Goal: Navigation & Orientation: Understand site structure

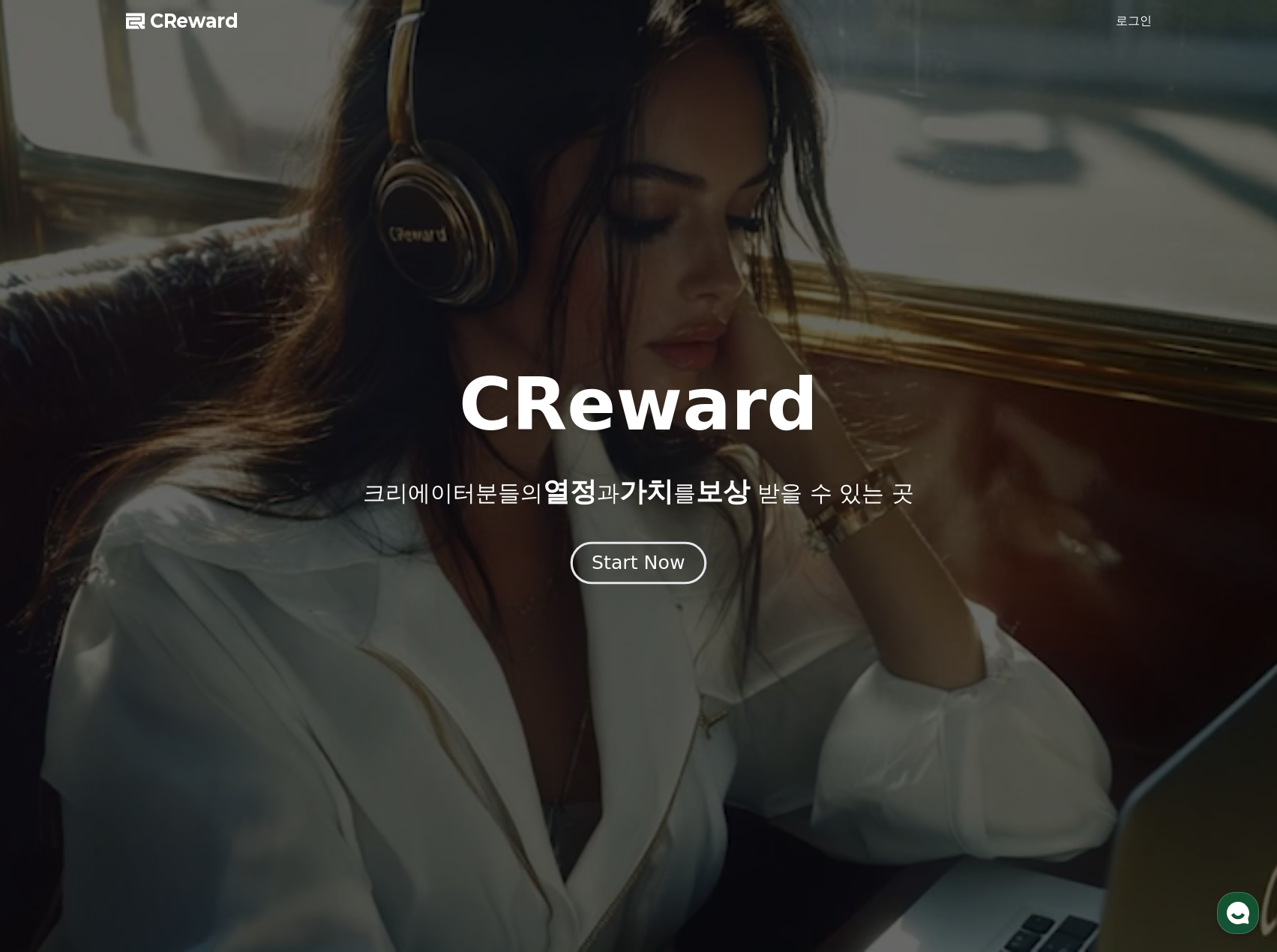
drag, startPoint x: 1286, startPoint y: 542, endPoint x: 621, endPoint y: 560, distance: 665.2
click at [621, 560] on div "Start Now" at bounding box center [638, 563] width 93 height 25
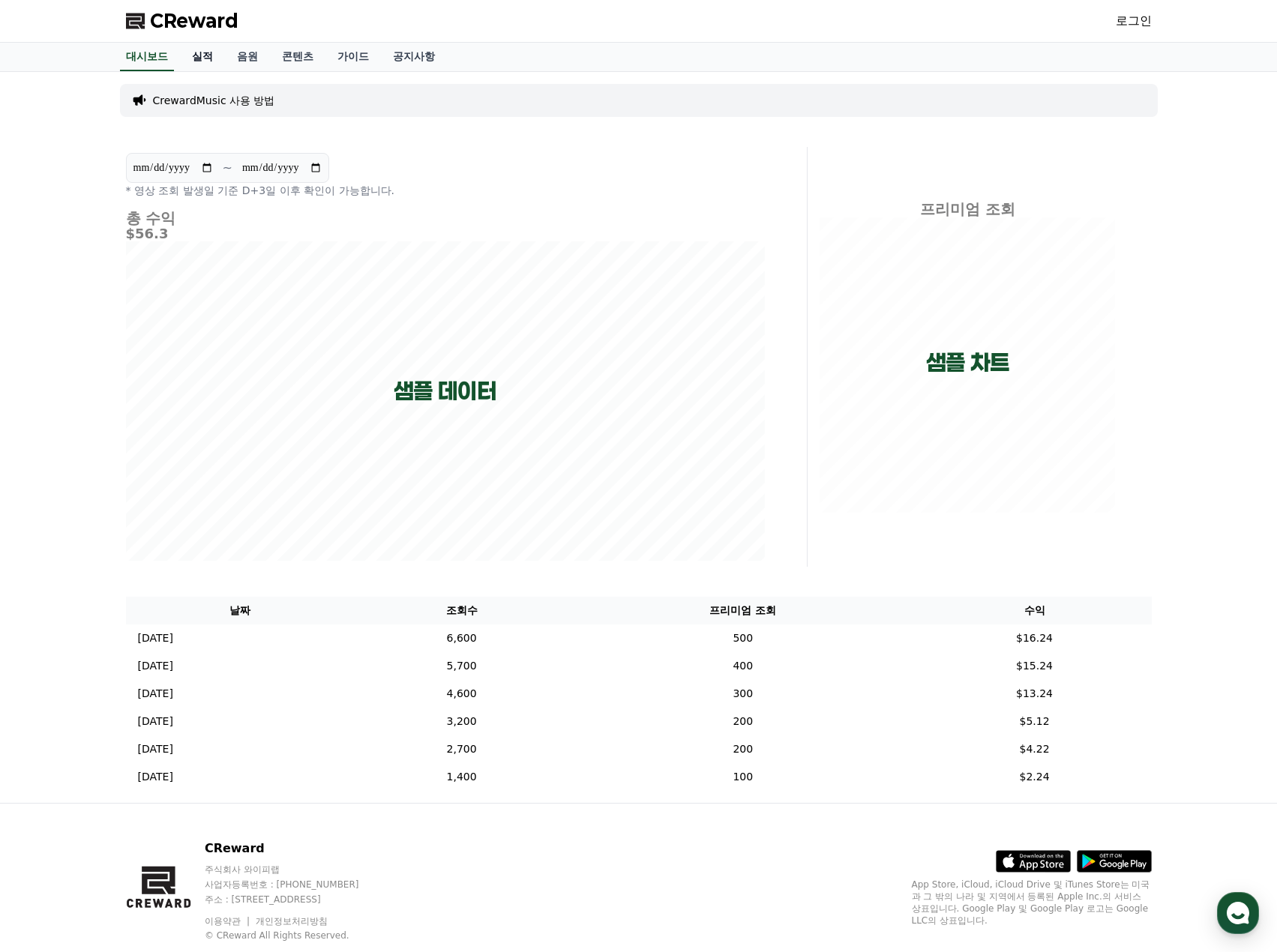
click at [206, 56] on link "실적" at bounding box center [202, 57] width 45 height 29
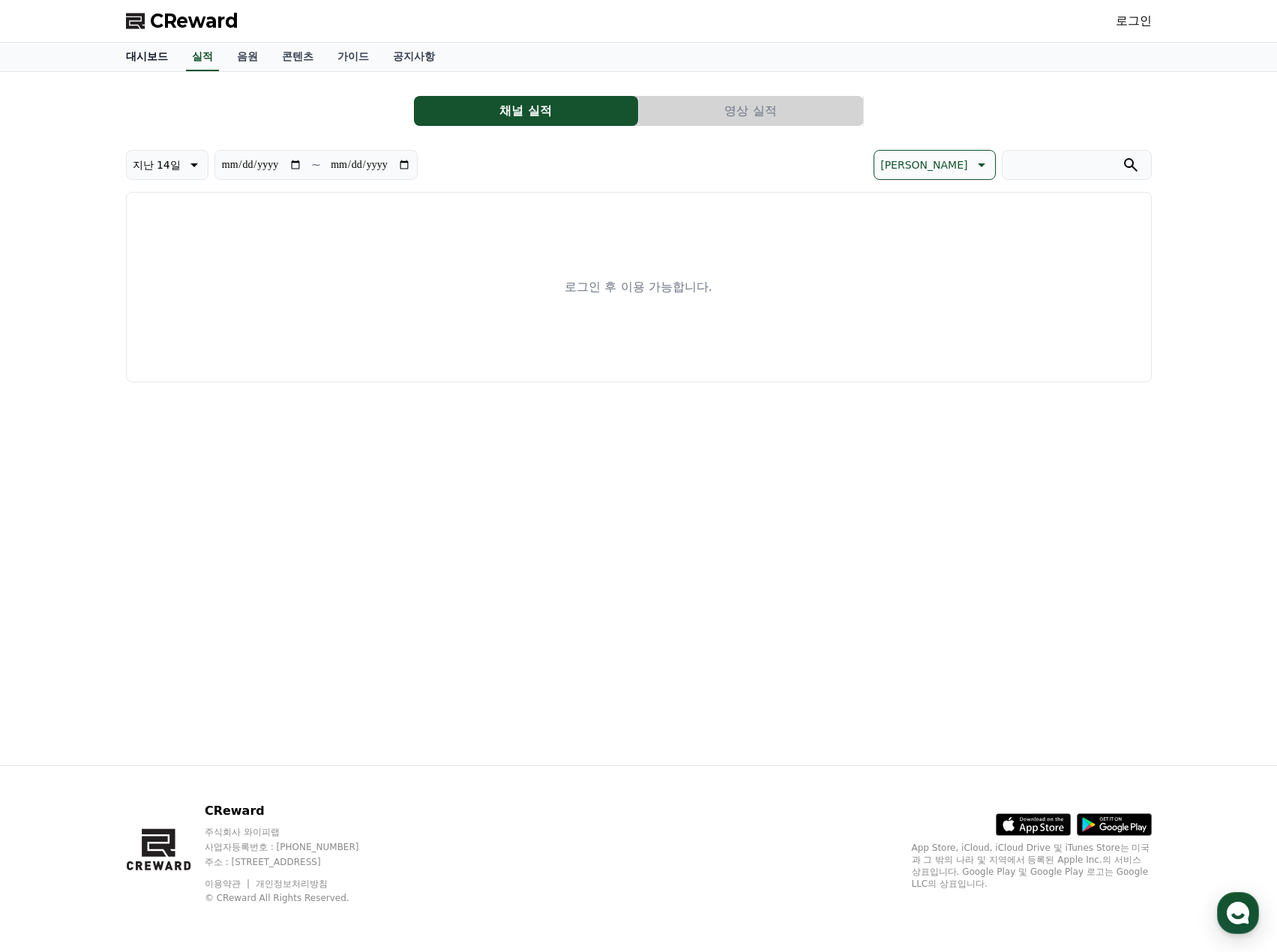
click at [144, 55] on link "대시보드" at bounding box center [146, 57] width 66 height 29
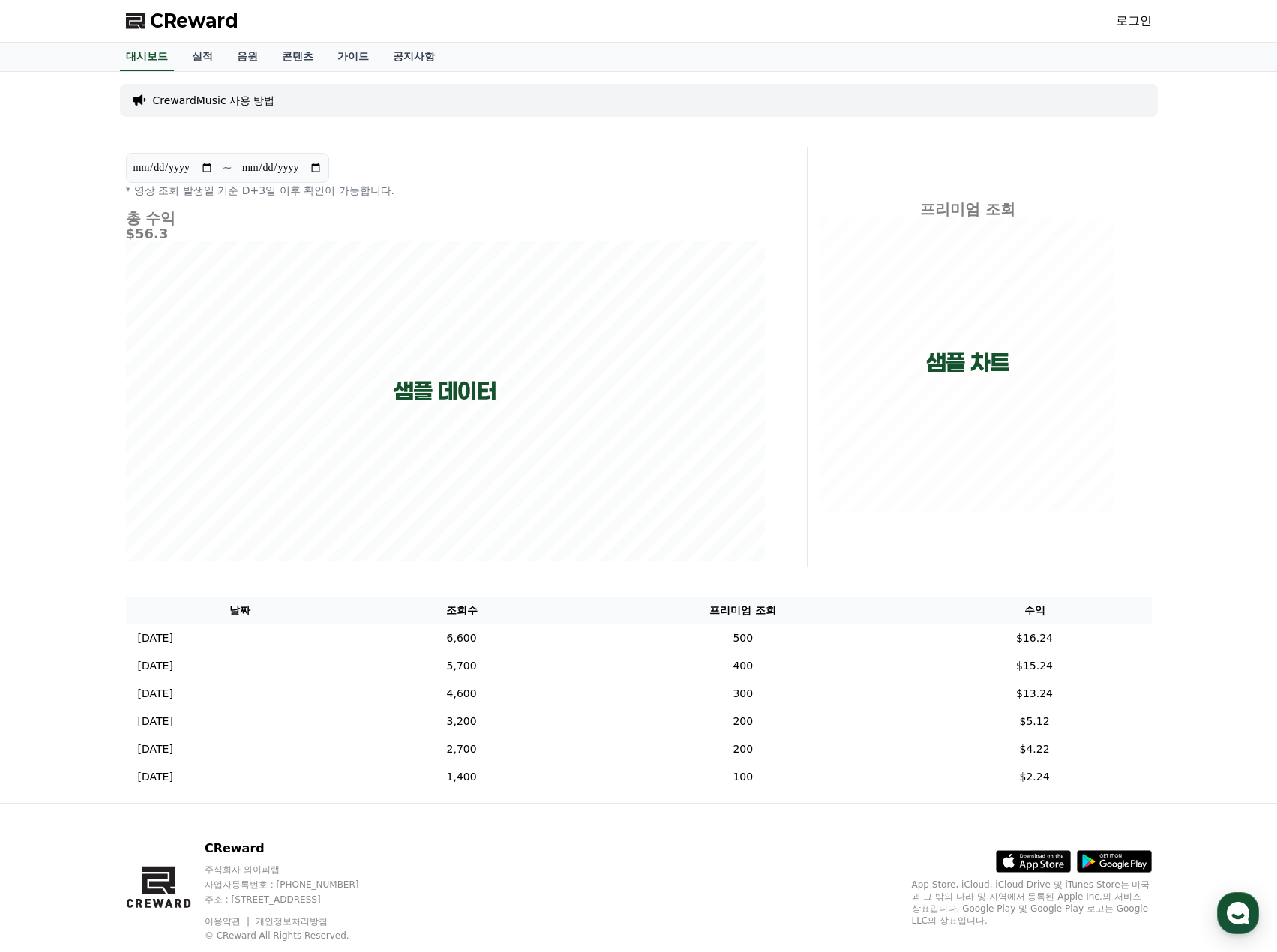
click at [232, 100] on p "CrewardMusic 사용 방법" at bounding box center [214, 100] width 123 height 15
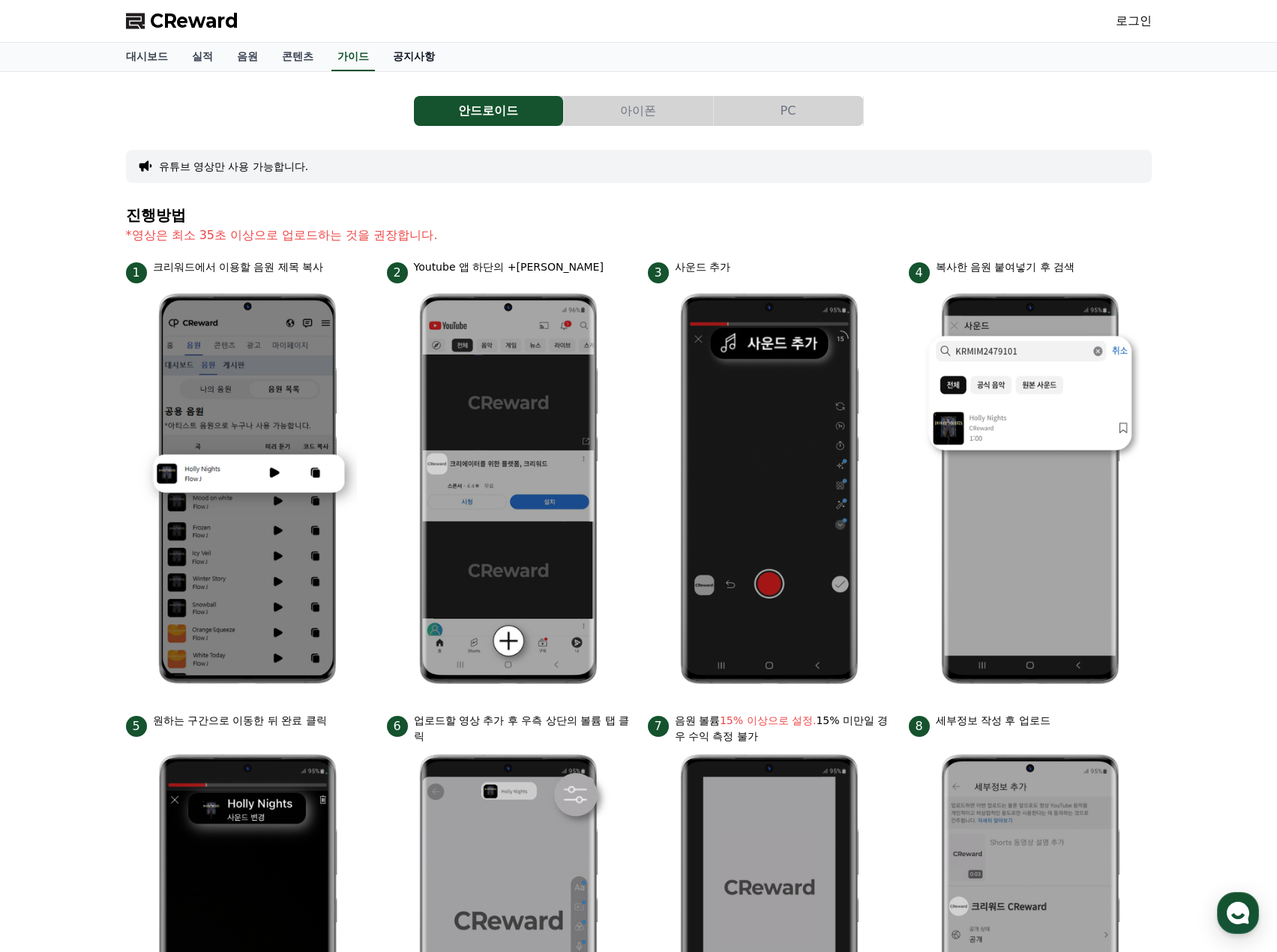
click at [410, 60] on link "공지사항" at bounding box center [413, 57] width 66 height 29
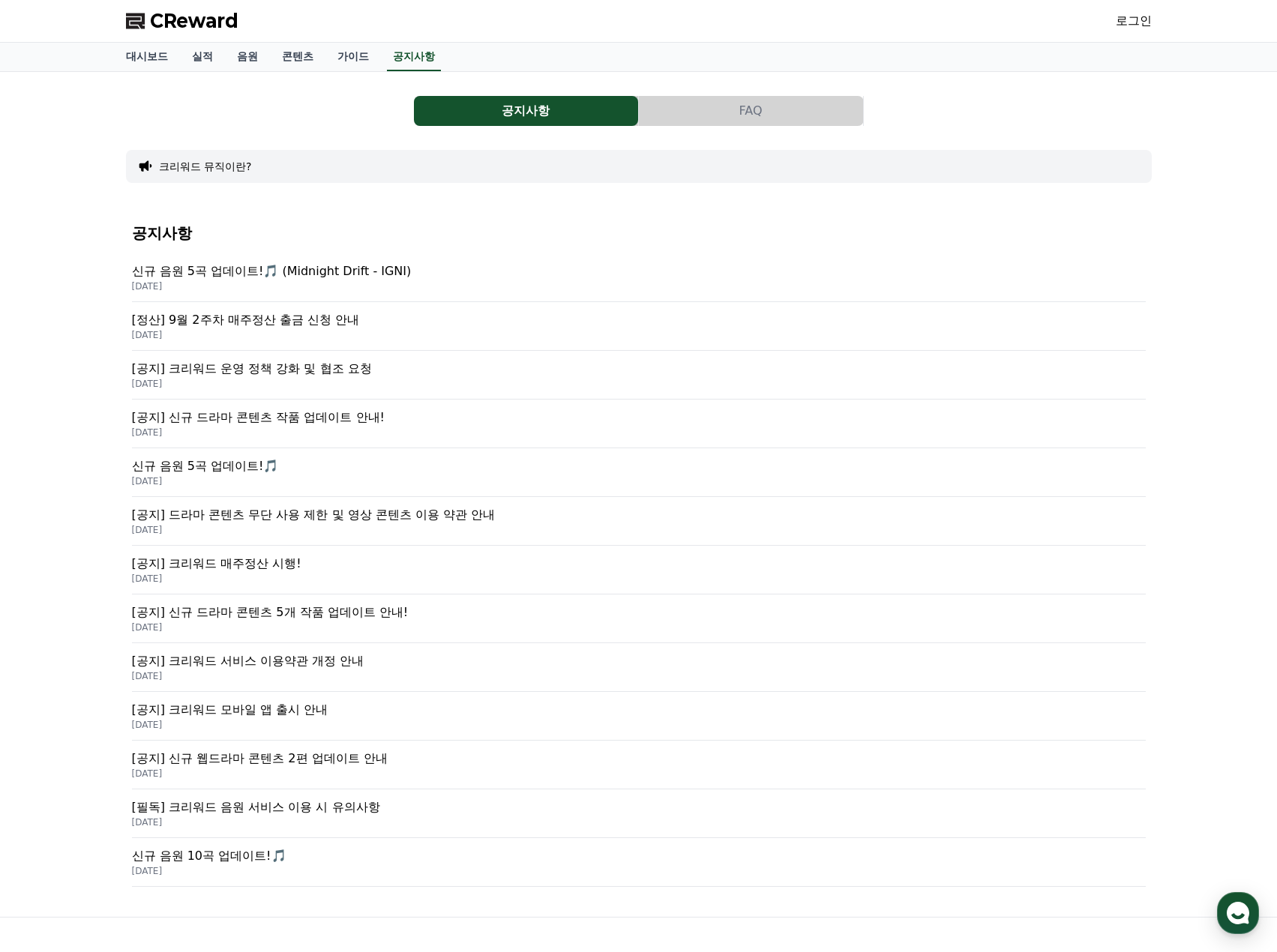
click at [338, 375] on p "[공지] 크리워드 운영 정책 강화 및 협조 요청" at bounding box center [639, 368] width 1014 height 18
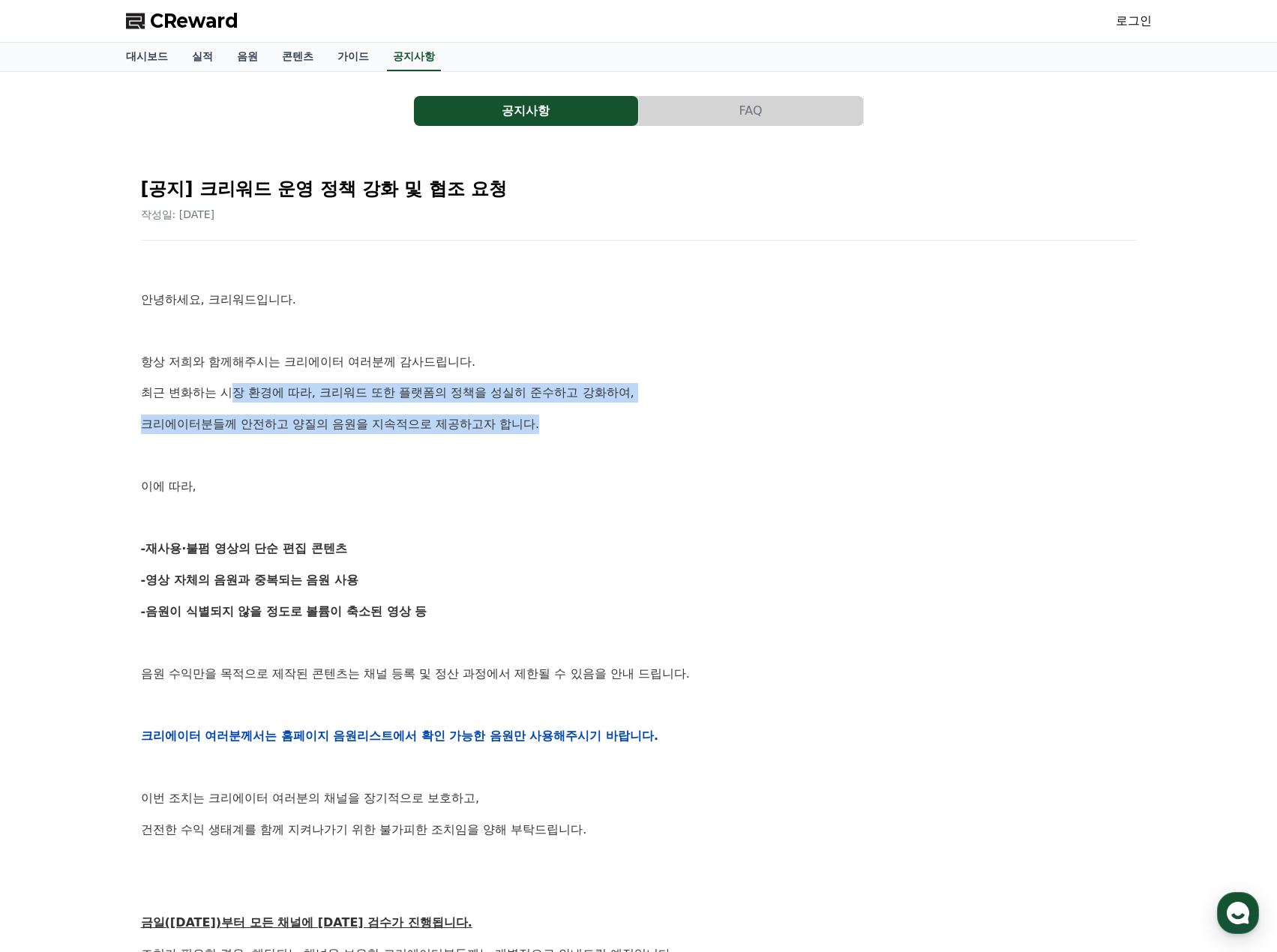
drag, startPoint x: 233, startPoint y: 395, endPoint x: 636, endPoint y: 432, distance: 404.7
click at [636, 432] on div "안녕하세요, 크리워드입니다. 항상 저희와 함께해주시는 크리에이터 여러분께 감사드립니다. 최근 변화하는 시장 환경에 따라, 크리워드 또한 플랫폼…" at bounding box center [639, 736] width 996 height 955
click at [636, 432] on p "크리에이터분들께 안전하고 양질의 음원을 지속적으로 제공하고자 합니다." at bounding box center [639, 424] width 996 height 19
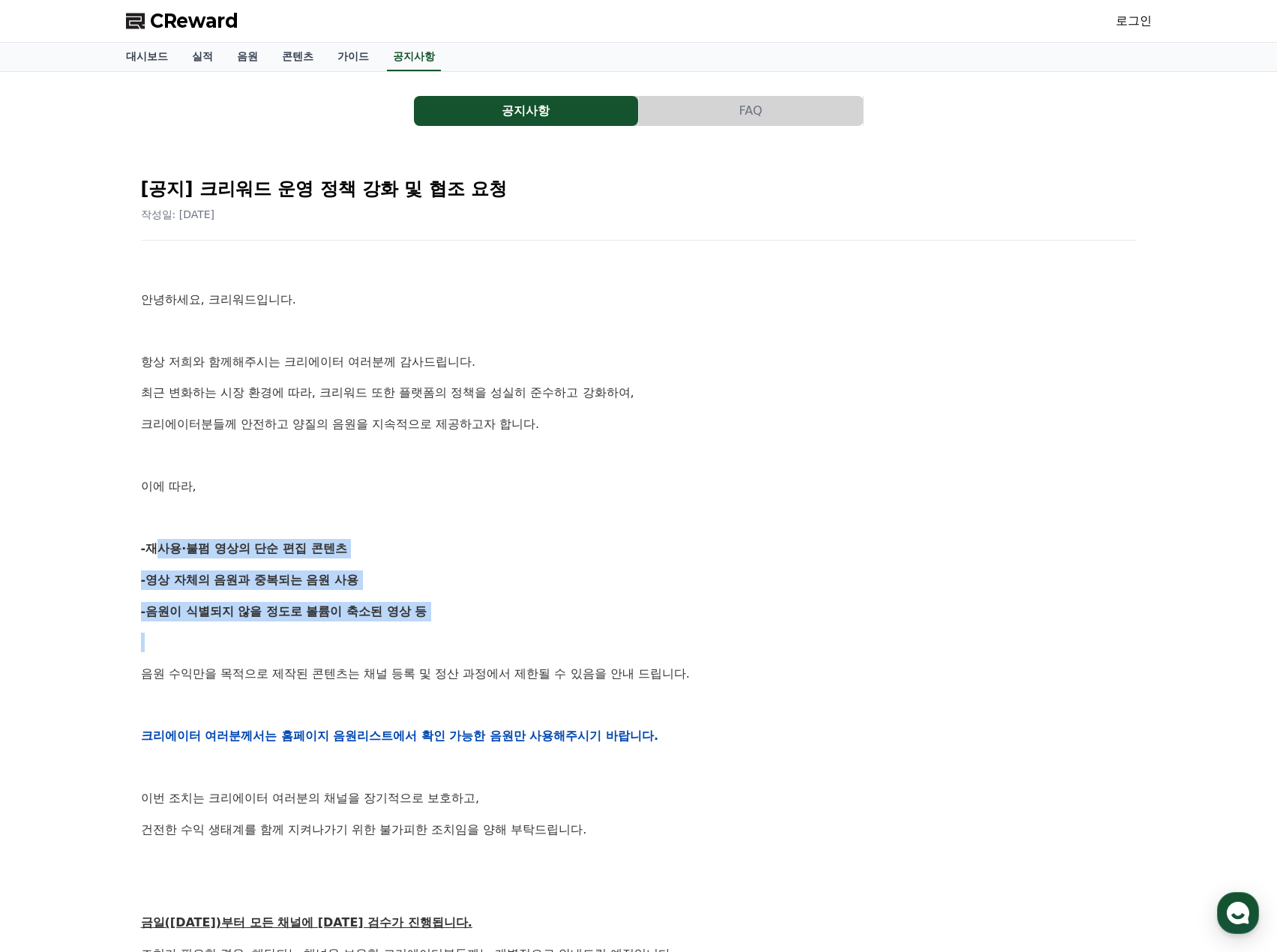
drag, startPoint x: 149, startPoint y: 542, endPoint x: 501, endPoint y: 626, distance: 361.9
click at [501, 626] on div "안녕하세요, 크리워드입니다. 항상 저희와 함께해주시는 크리에이터 여러분께 감사드립니다. 최근 변화하는 시장 환경에 따라, 크리워드 또한 플랫폼…" at bounding box center [639, 736] width 996 height 955
click at [110, 607] on div "공지사항 FAQ [공지] 크리워드 운영 정책 강화 및 협조 요청 작성일: [DATE] 안녕하세요, 크리워드입니다. 항상 저희와 함께해주시는 크…" at bounding box center [638, 678] width 1277 height 1213
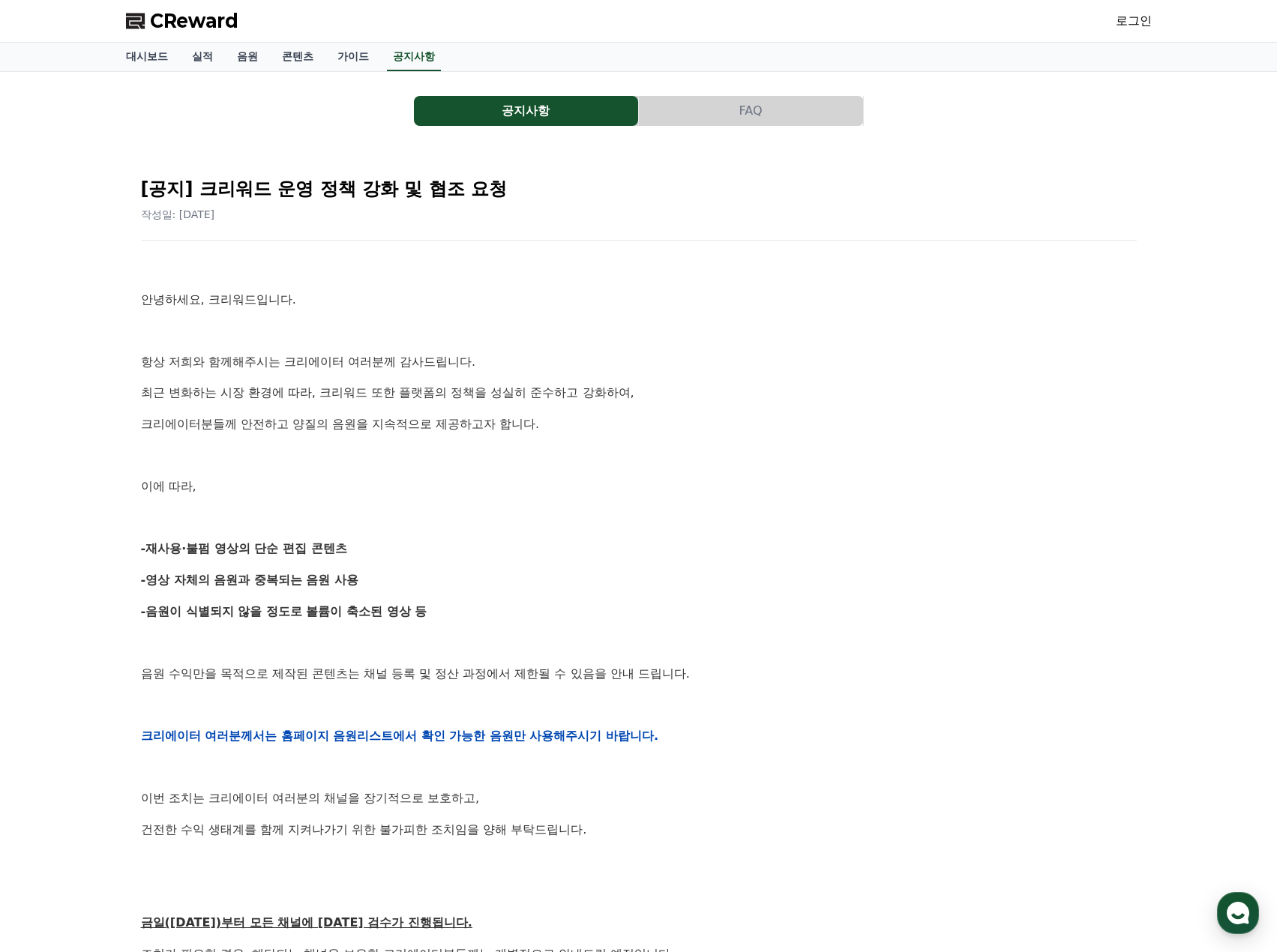
scroll to position [350, 0]
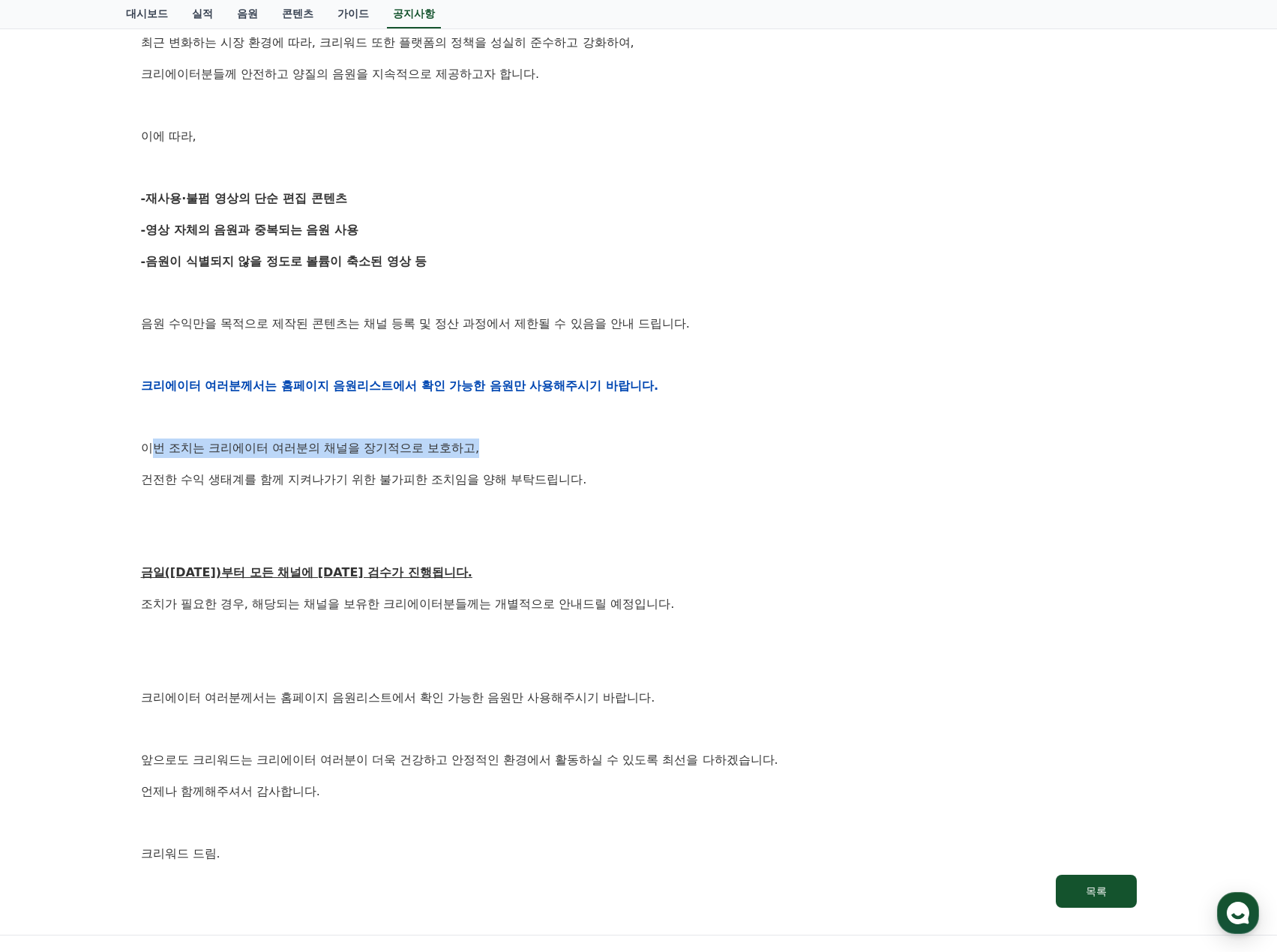
drag, startPoint x: 154, startPoint y: 445, endPoint x: 493, endPoint y: 450, distance: 339.0
click at [493, 450] on p "이번 조치는 크리에이터 여러분의 채널을 장기적으로 보호하고," at bounding box center [639, 448] width 996 height 19
click at [102, 420] on div "공지사항 FAQ [공지] 크리워드 운영 정책 강화 및 협조 요청 작성일: [DATE] 안녕하세요, 크리워드입니다. 항상 저희와 함께해주시는 크…" at bounding box center [638, 328] width 1277 height 1213
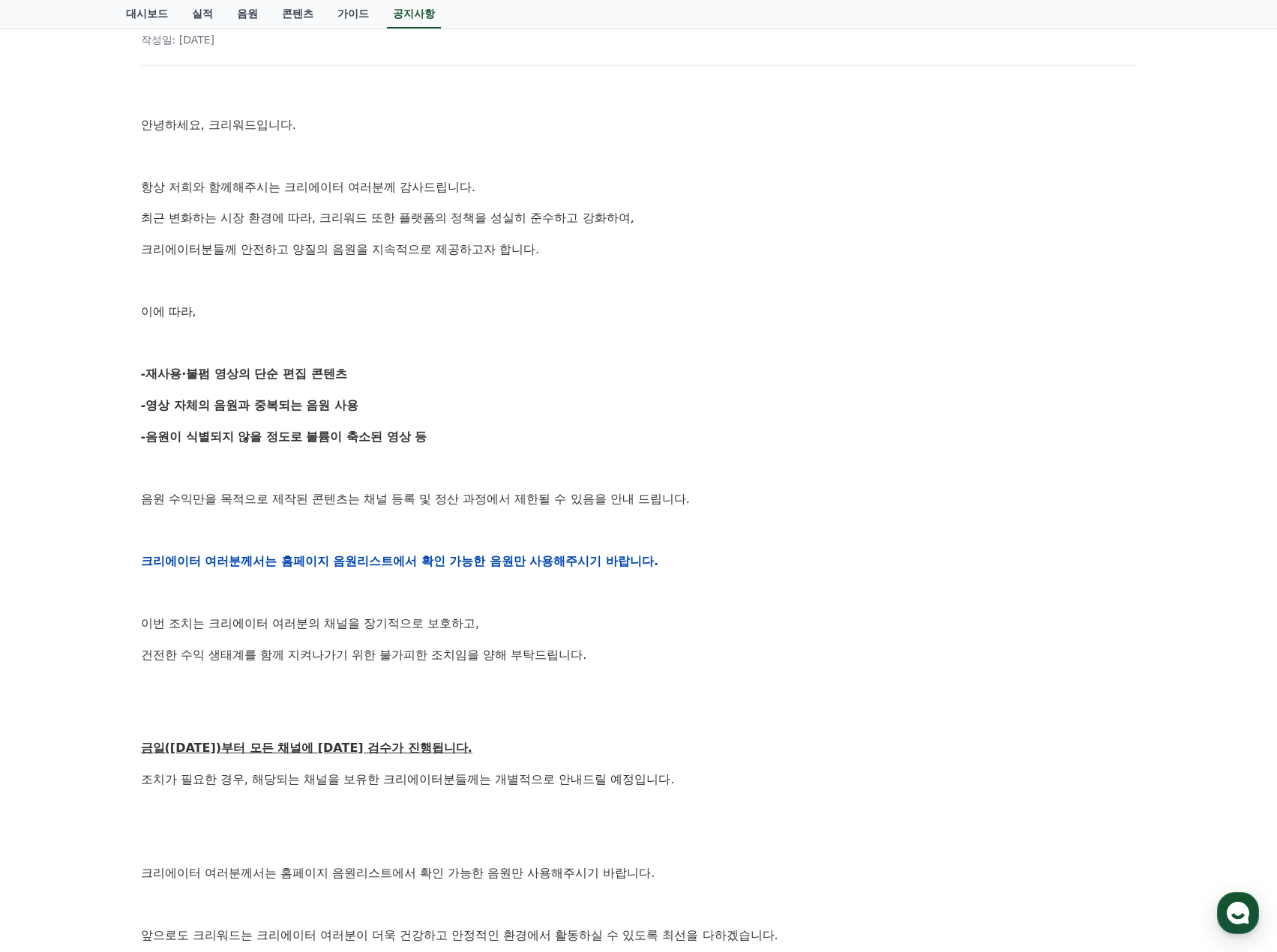
drag, startPoint x: 191, startPoint y: 370, endPoint x: 364, endPoint y: 379, distance: 173.2
click at [364, 379] on p "-재사용·불펌 영상의 단순 편집 콘텐츠" at bounding box center [639, 374] width 996 height 19
click at [80, 640] on div "공지사항 FAQ [공지] 크리워드 운영 정책 강화 및 협조 요청 작성일: [DATE] 안녕하세요, 크리워드입니다. 항상 저희와 함께해주시는 크…" at bounding box center [638, 504] width 1277 height 1213
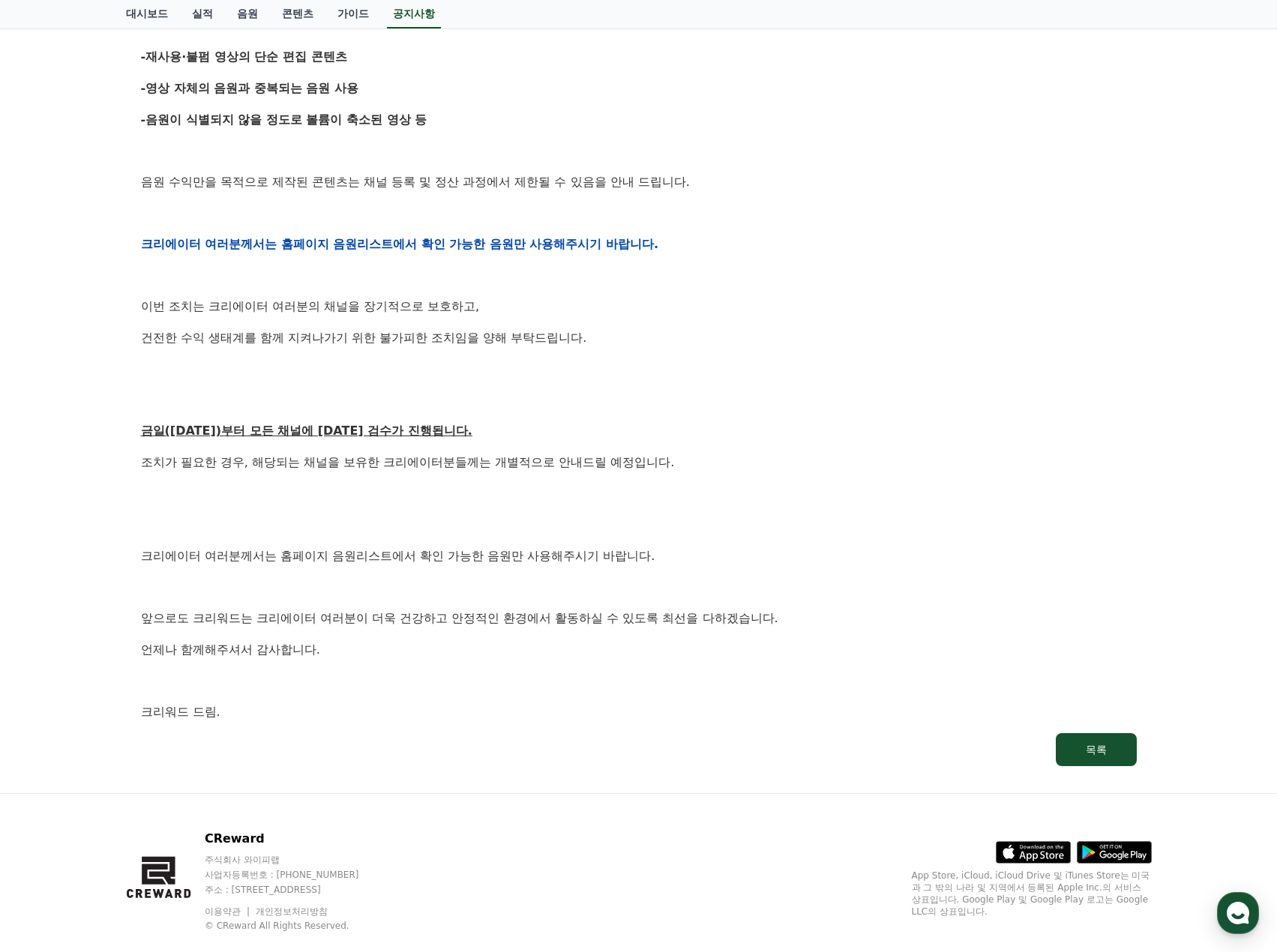
scroll to position [520, 0]
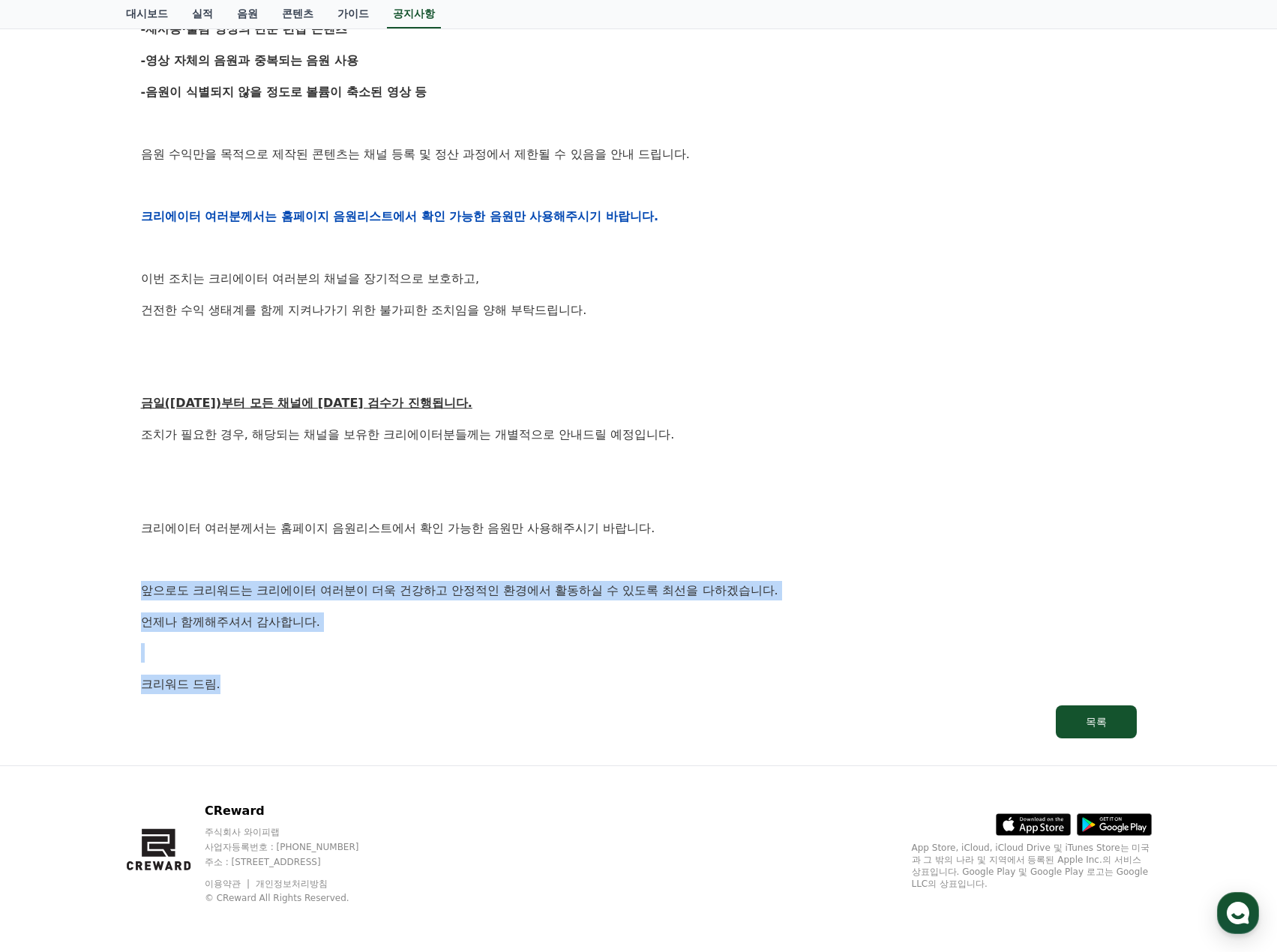
drag, startPoint x: 144, startPoint y: 591, endPoint x: 396, endPoint y: 674, distance: 265.3
click at [396, 674] on div "안녕하세요, 크리워드입니다. 항상 저희와 함께해주시는 크리에이터 여러분께 감사드립니다. 최근 변화하는 시장 환경에 따라, 크리워드 또한 플랫폼…" at bounding box center [639, 216] width 996 height 955
click at [427, 626] on p "언제나 함께해주셔서 감사합니다." at bounding box center [639, 622] width 996 height 19
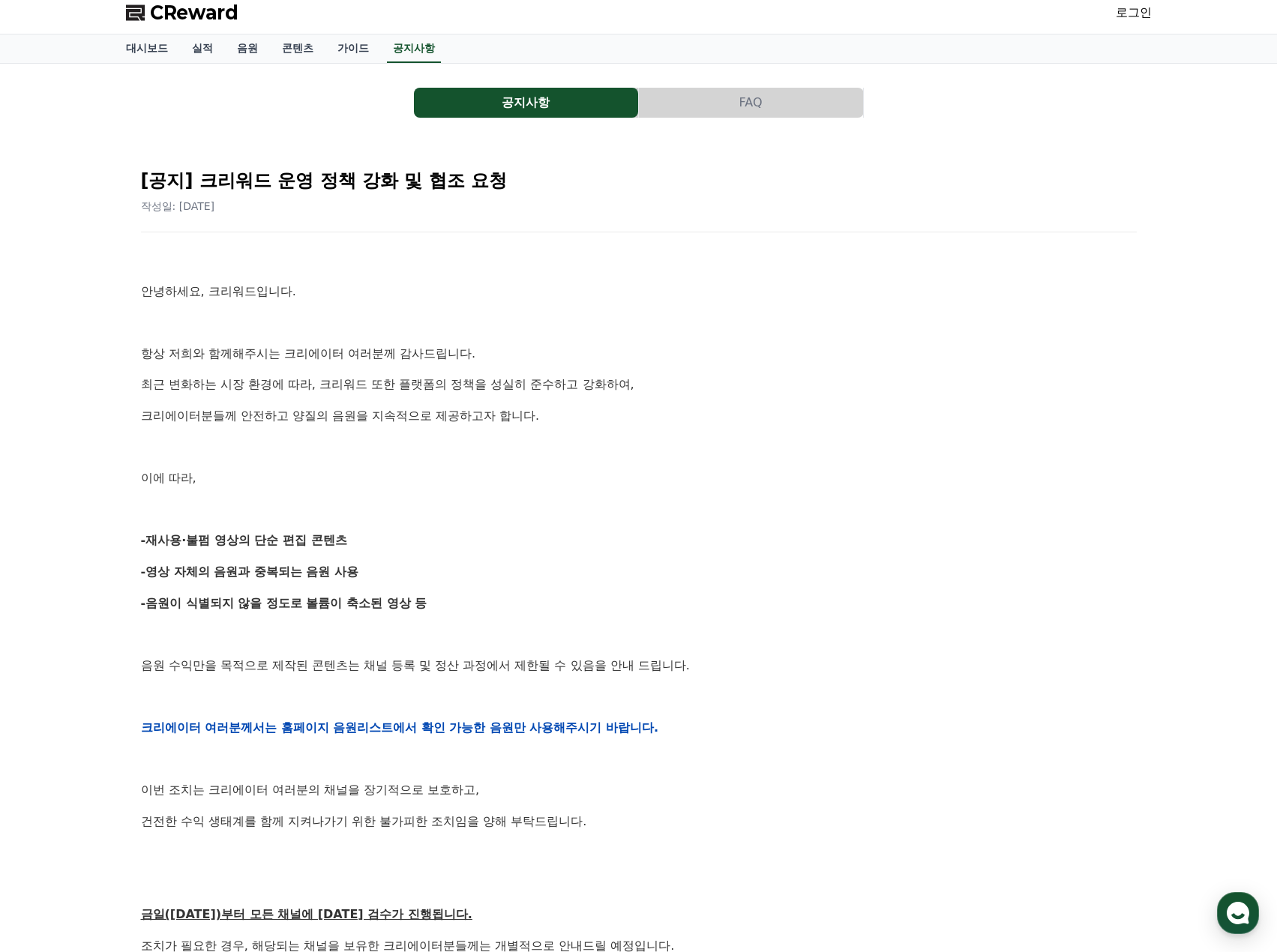
scroll to position [0, 0]
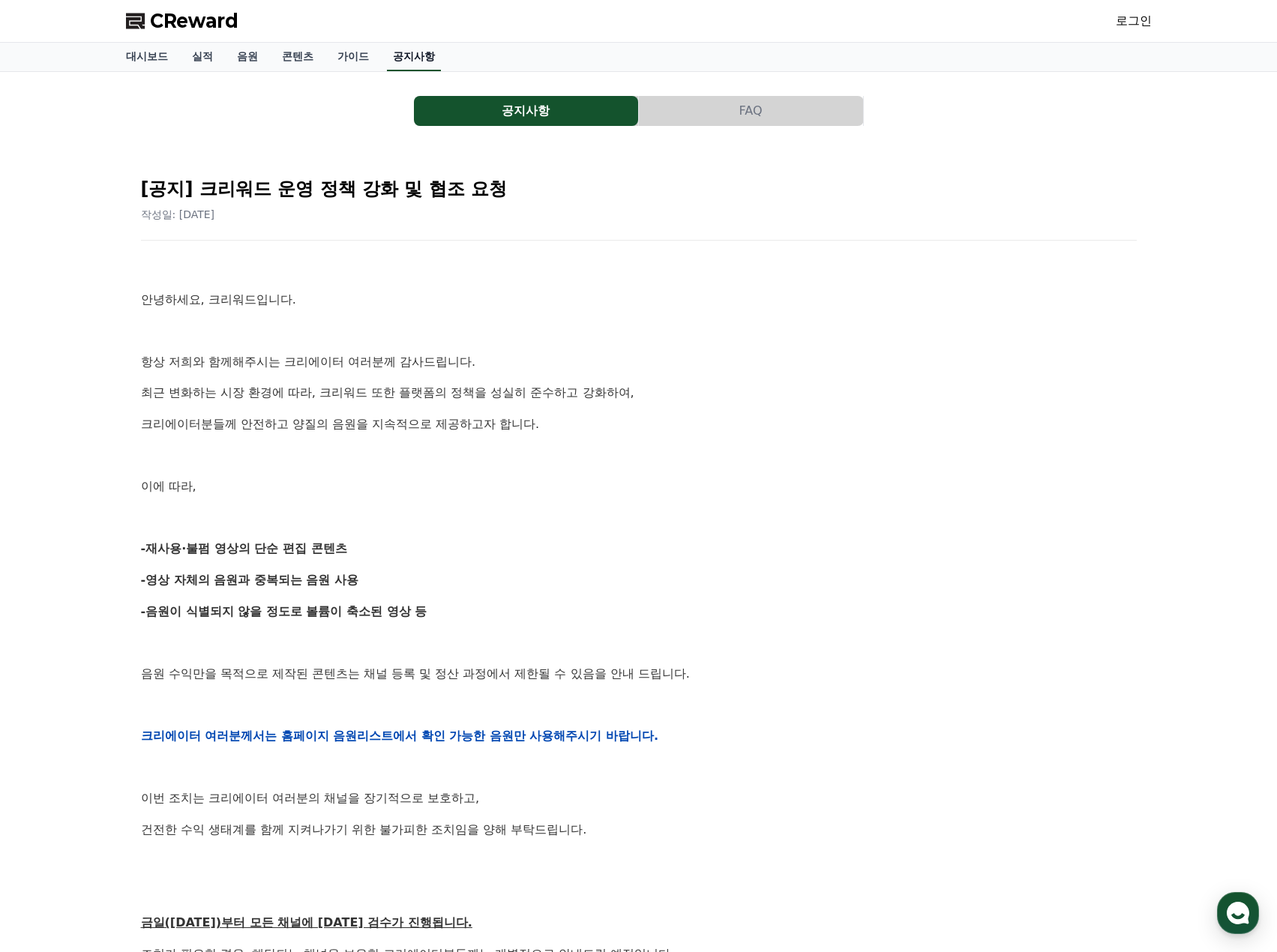
click at [414, 55] on link "공지사항" at bounding box center [414, 57] width 54 height 29
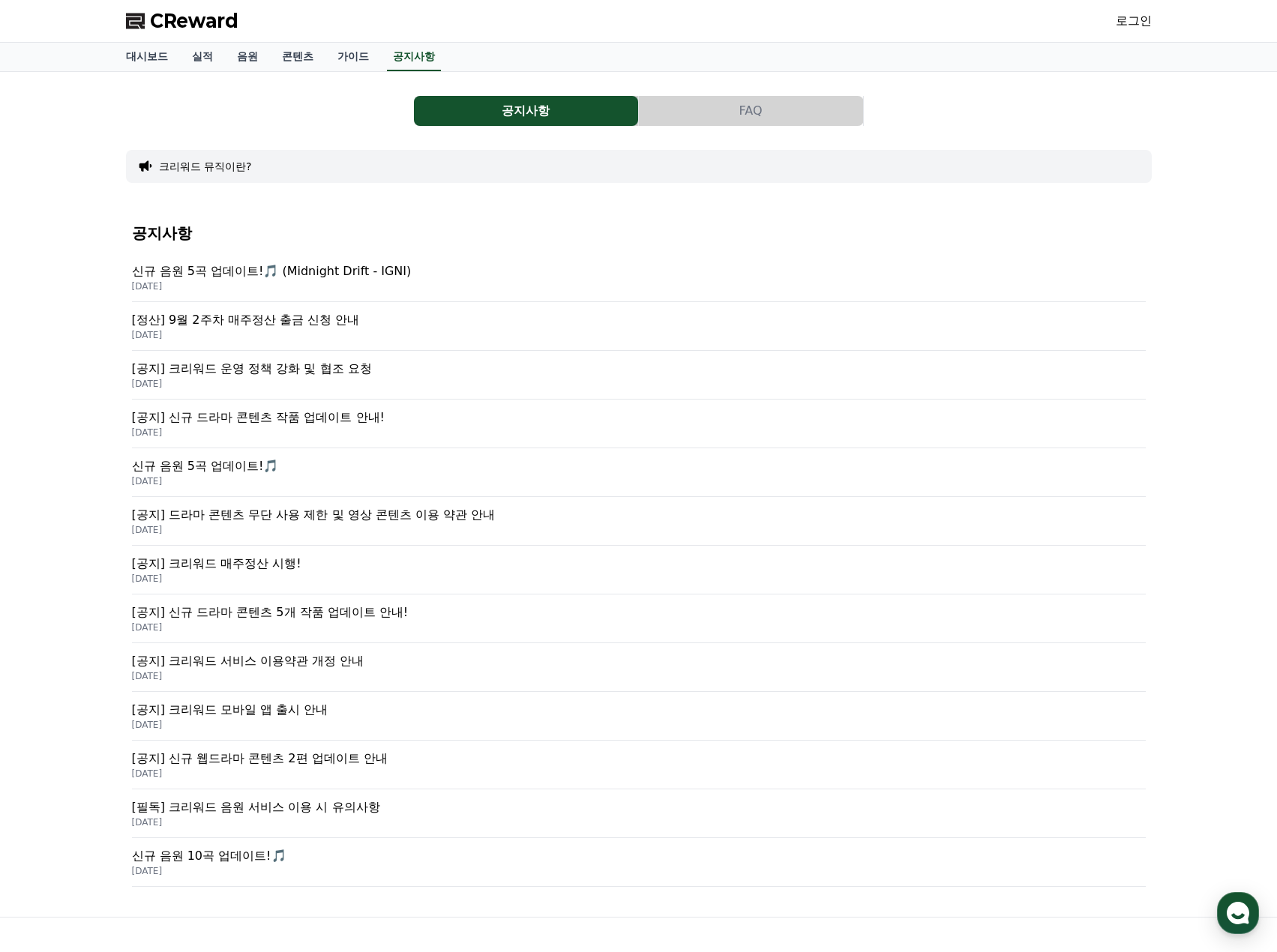
click at [341, 615] on p "[공지] 신규 드라마 콘텐츠 5개 작품 업데이트 안내!" at bounding box center [639, 612] width 1014 height 18
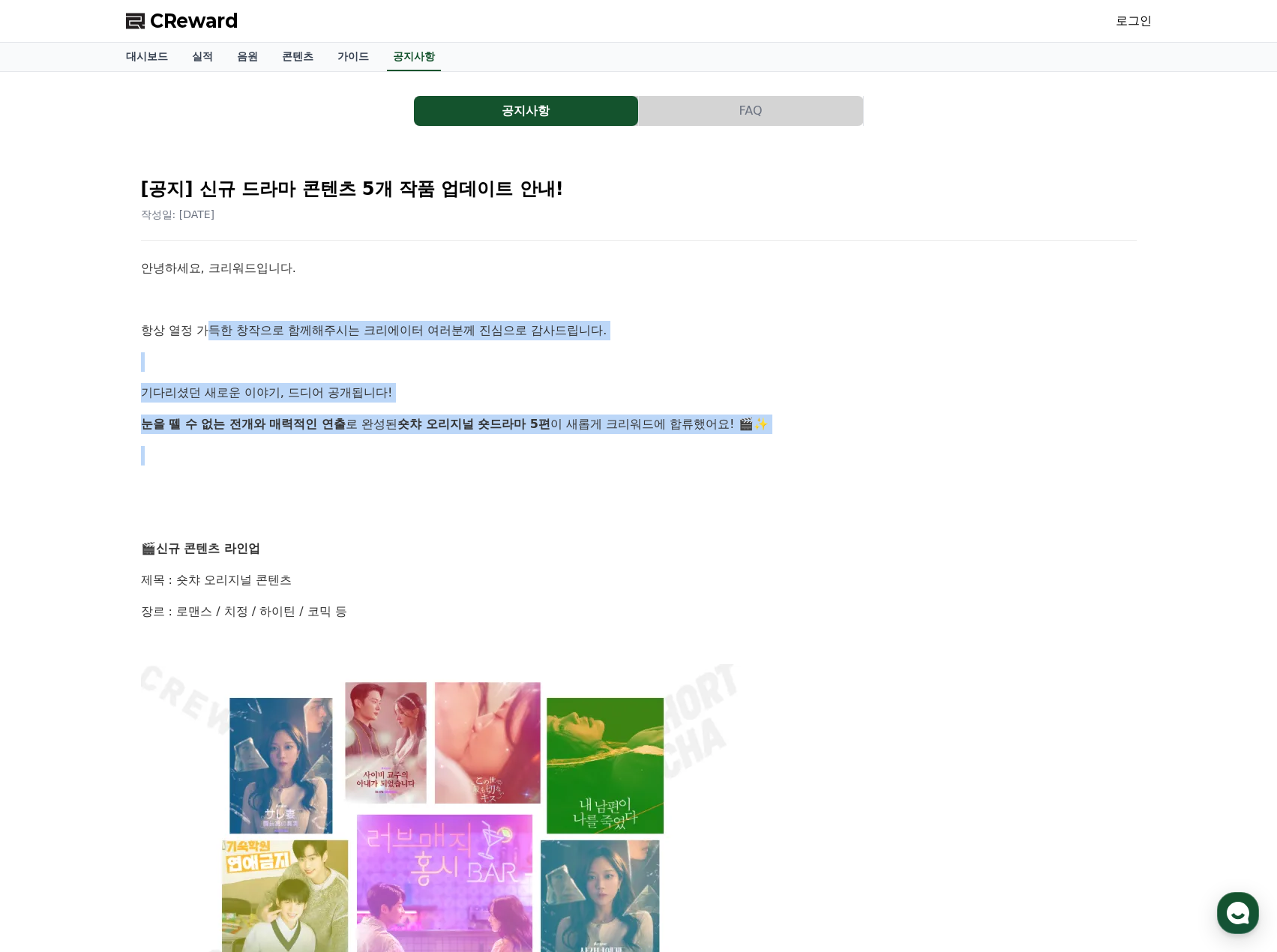
drag, startPoint x: 204, startPoint y: 332, endPoint x: 841, endPoint y: 452, distance: 648.2
click at [186, 416] on strong "눈을 뗄 수 없는 전개와 매력적인 연출" at bounding box center [243, 424] width 205 height 14
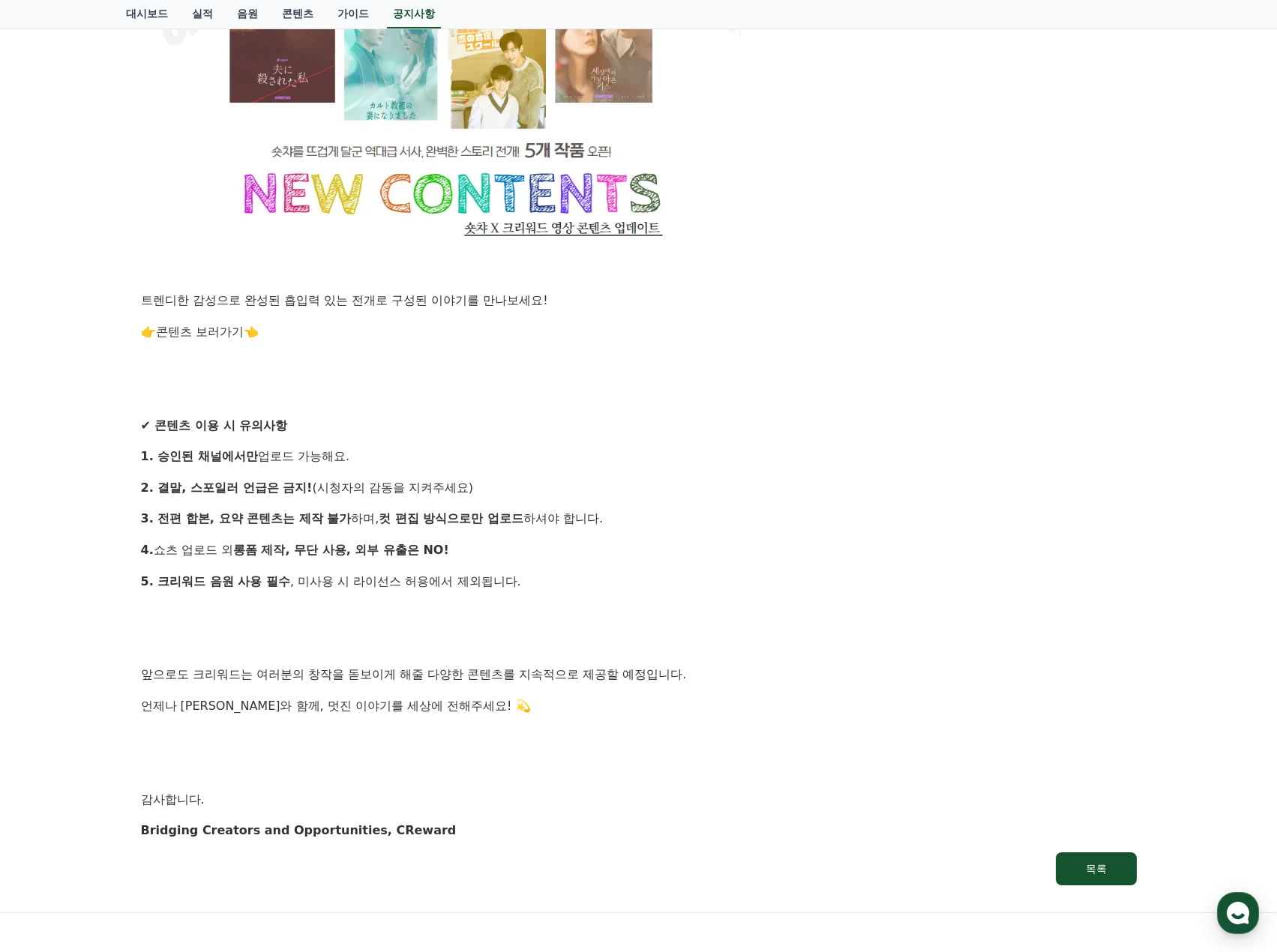
scroll to position [1050, 0]
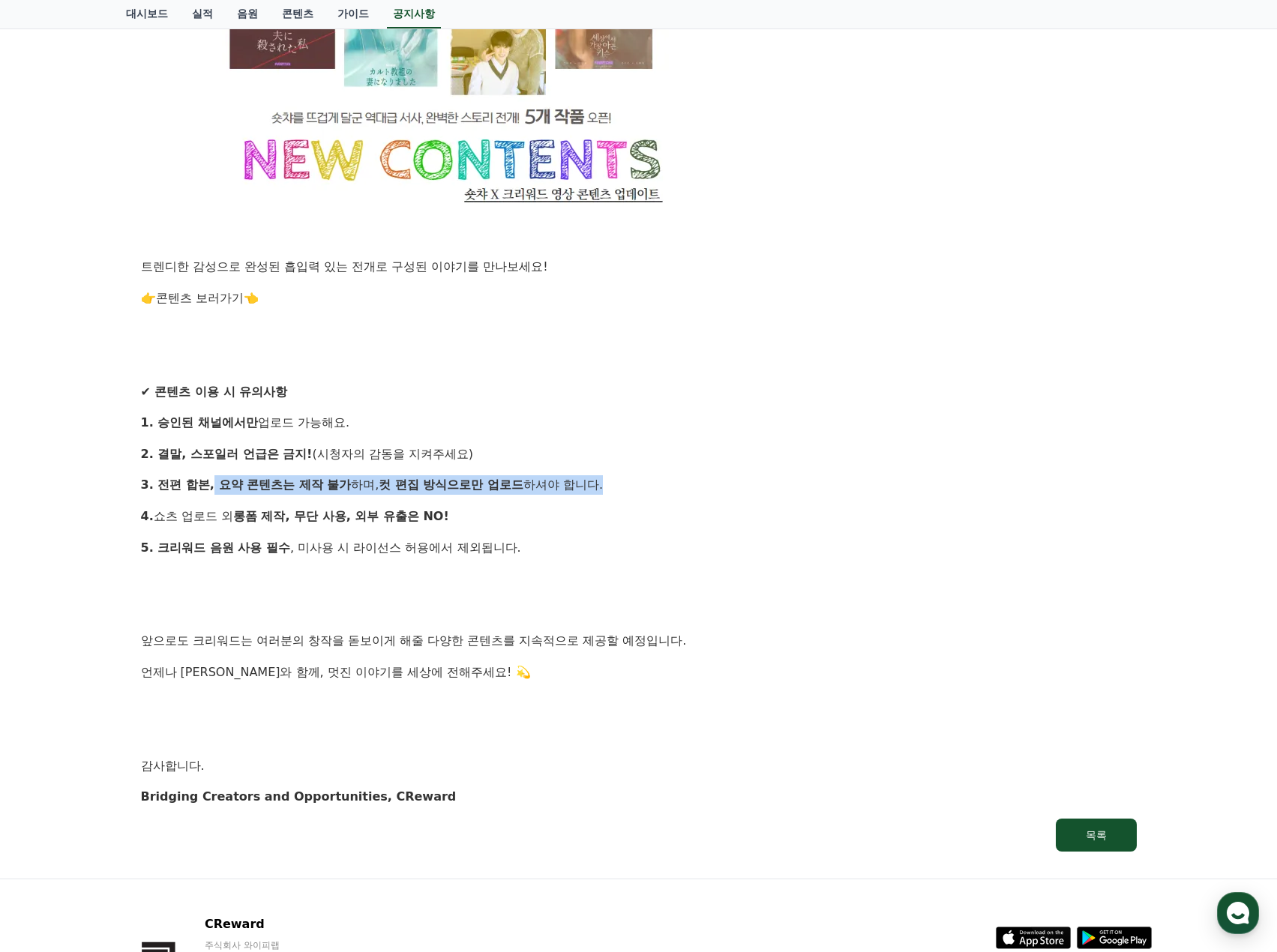
drag, startPoint x: 211, startPoint y: 481, endPoint x: 636, endPoint y: 488, distance: 425.1
click at [636, 488] on p "3. 전편 합본, 요약 콘텐츠는 제작 불가 하며, 컷 편집 방식으로만 업로드 하셔야 합니다." at bounding box center [639, 485] width 996 height 19
click at [175, 519] on p "4. 쇼츠 업로드 외 롱폼 제작, 무단 사용, 외부 유출은 NO!" at bounding box center [639, 516] width 996 height 19
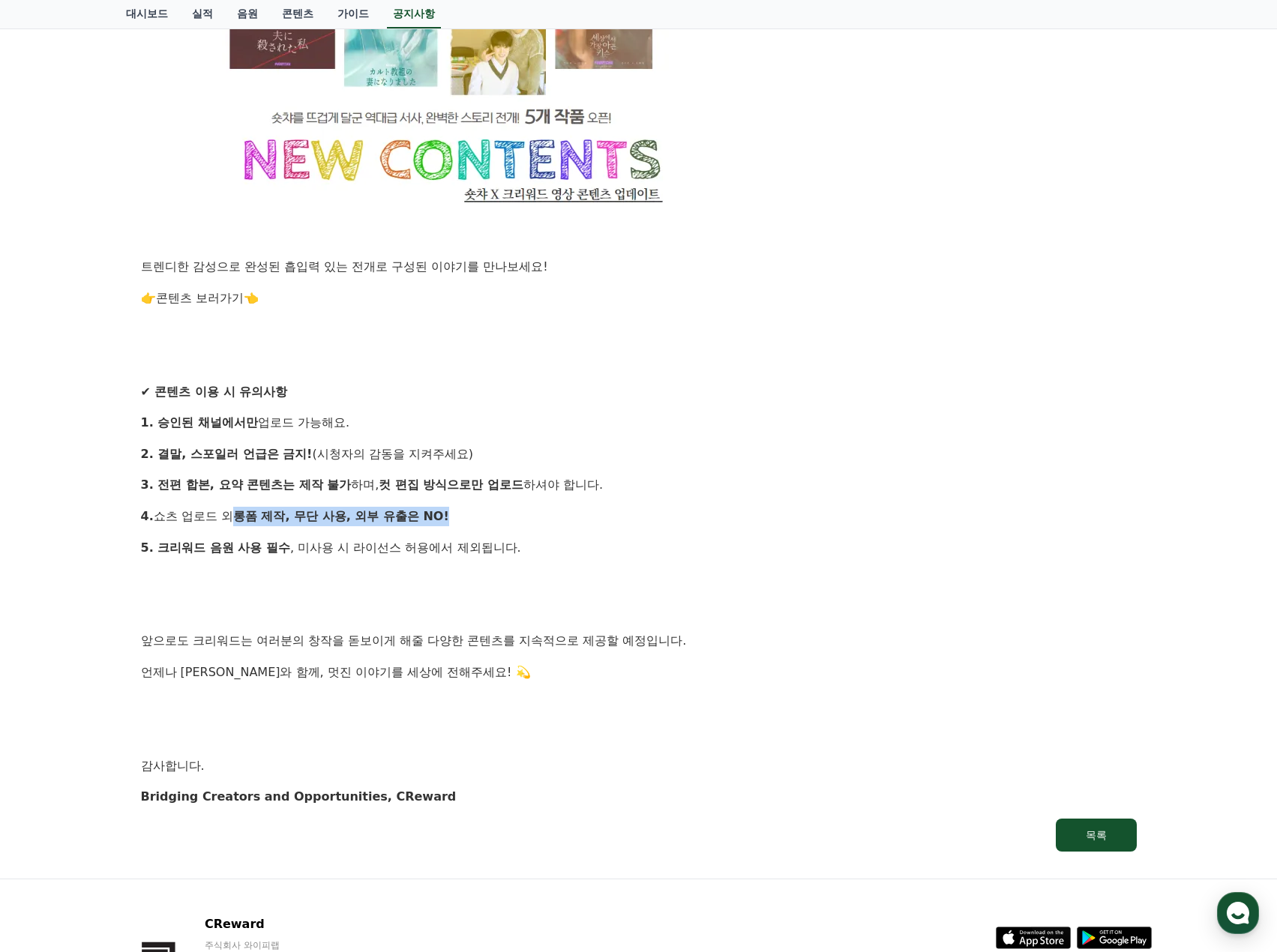
drag, startPoint x: 239, startPoint y: 516, endPoint x: 497, endPoint y: 522, distance: 258.1
click at [497, 522] on p "4. 쇼츠 업로드 외 롱폼 제작, 무단 사용, 외부 유출은 NO!" at bounding box center [639, 516] width 996 height 19
click at [214, 549] on strong "5. 크리워드 음원 사용 필수" at bounding box center [215, 548] width 150 height 14
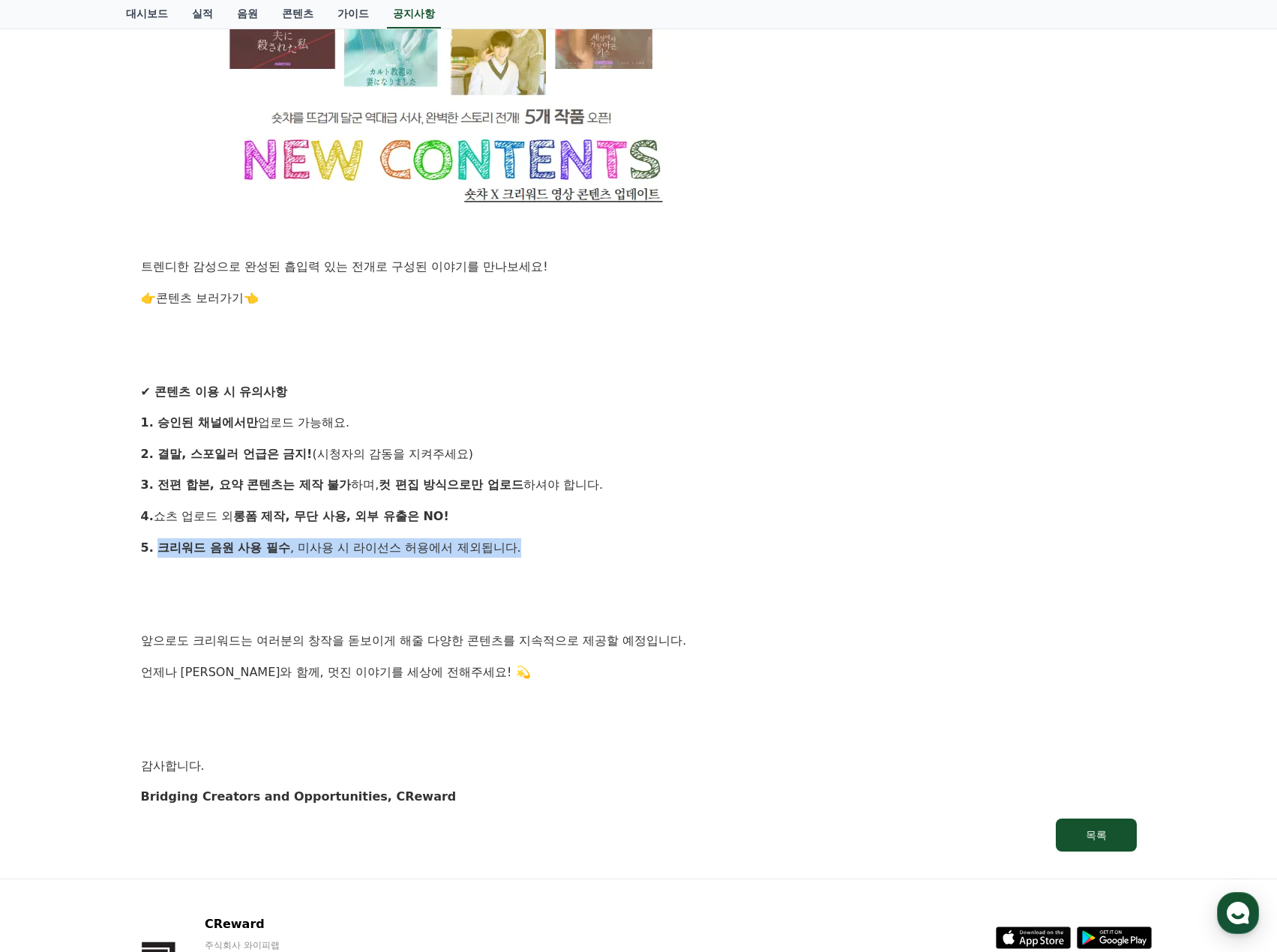
drag, startPoint x: 160, startPoint y: 550, endPoint x: 600, endPoint y: 549, distance: 440.0
click at [600, 549] on p "5. 크리워드 음원 사용 필수 , 미사용 시 라이선스 허용에서 제외됩니다." at bounding box center [639, 548] width 996 height 19
click at [604, 599] on div "안녕하세요, 크리워드입니다. 항상 열정 가득한 창작으로 함께해주시는 크리에이터 여러분께 진심으로 감사드립니다. 기다리셨던 새로운 이야기, 드디…" at bounding box center [639, 8] width 996 height 1598
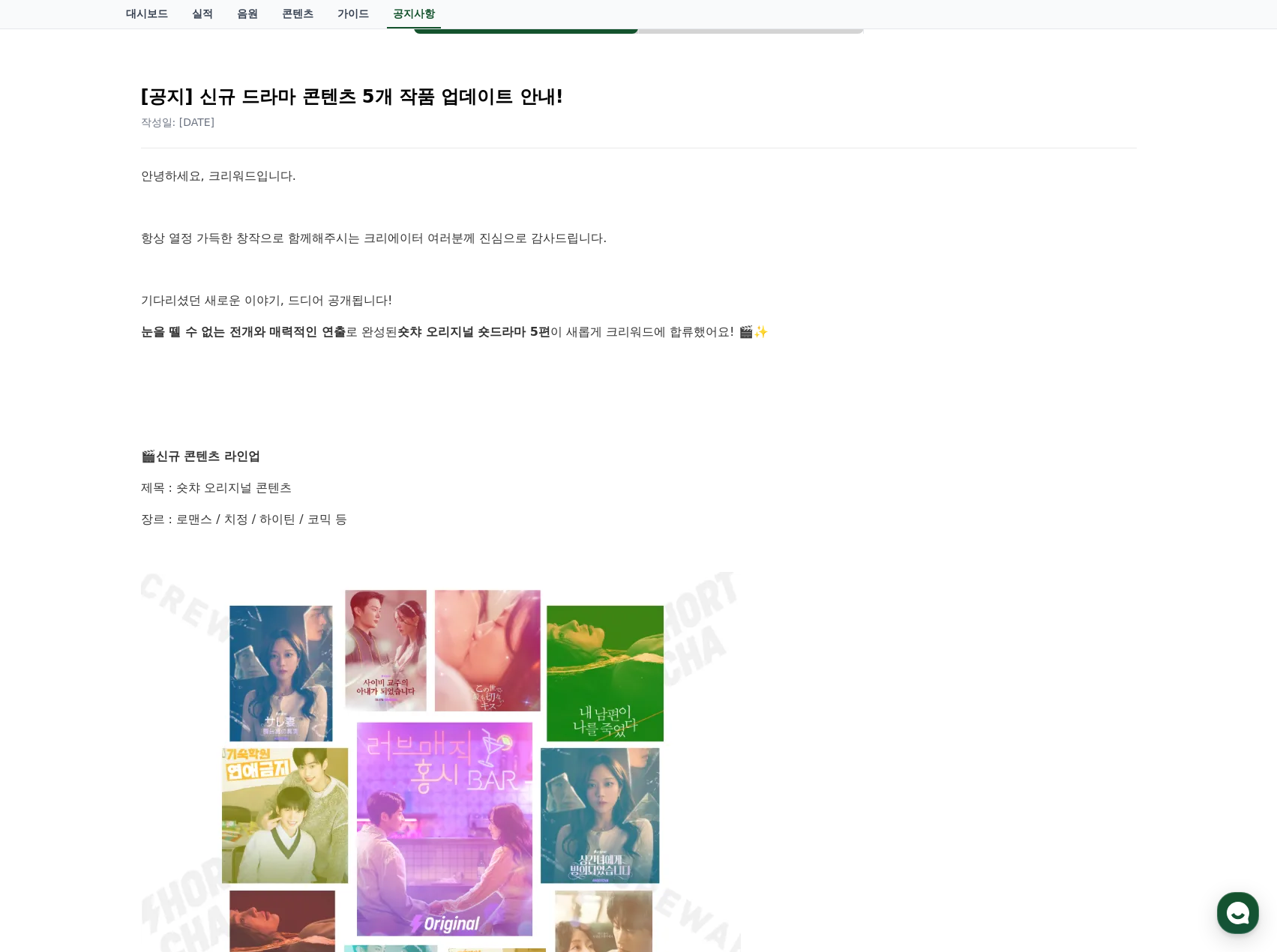
scroll to position [0, 0]
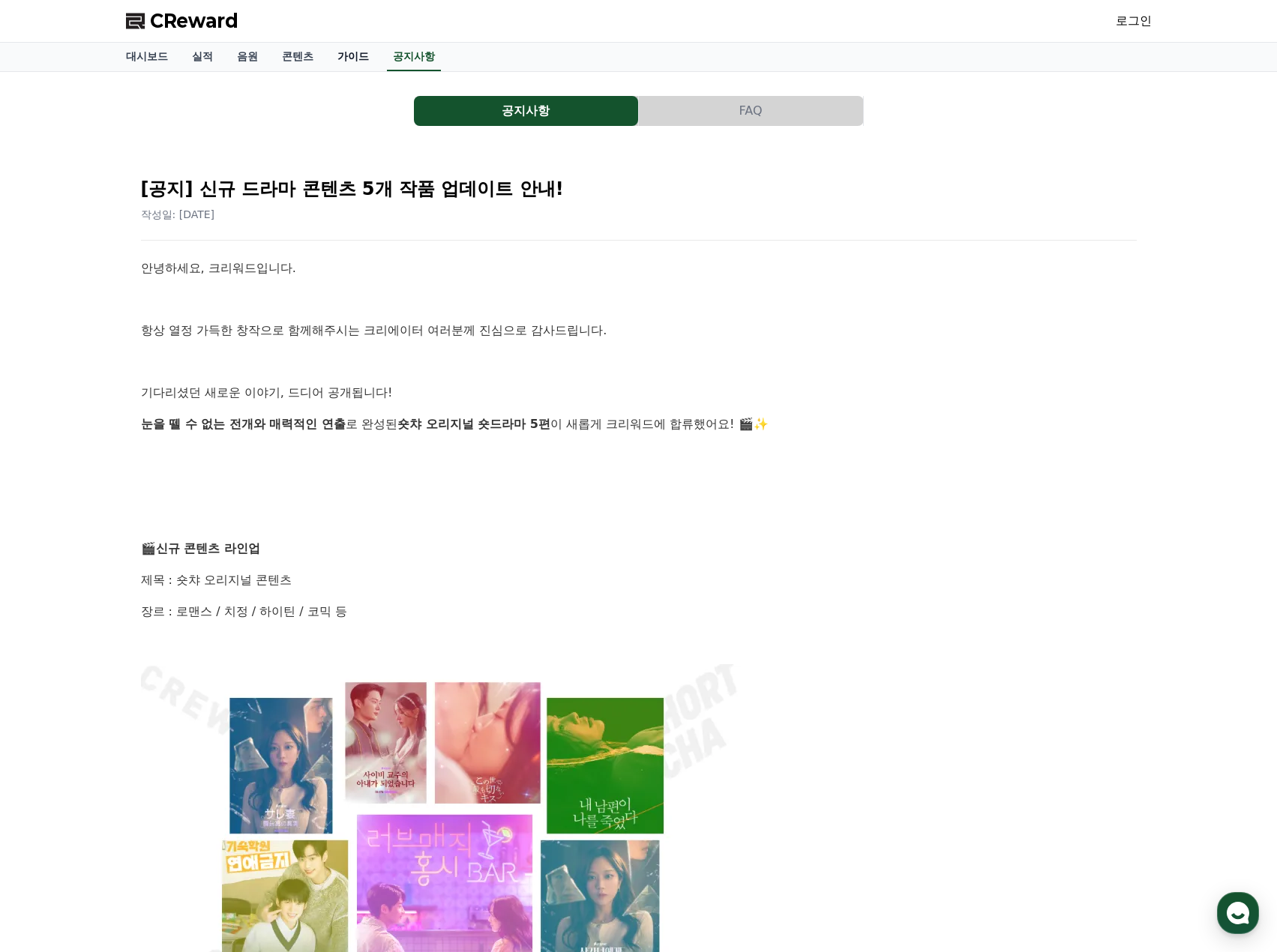
click at [354, 56] on link "가이드" at bounding box center [353, 57] width 55 height 29
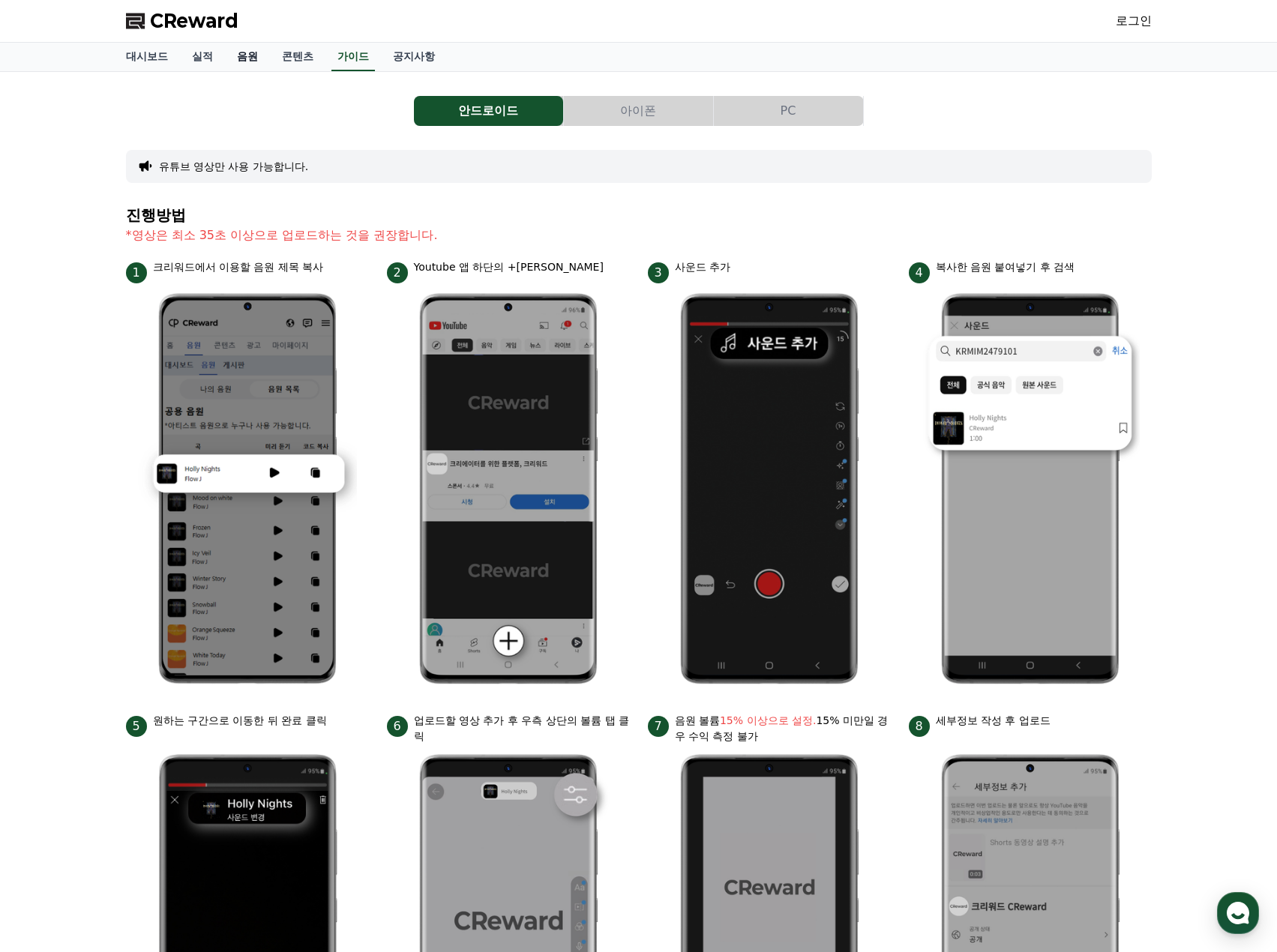
click at [241, 60] on link "음원" at bounding box center [247, 57] width 45 height 29
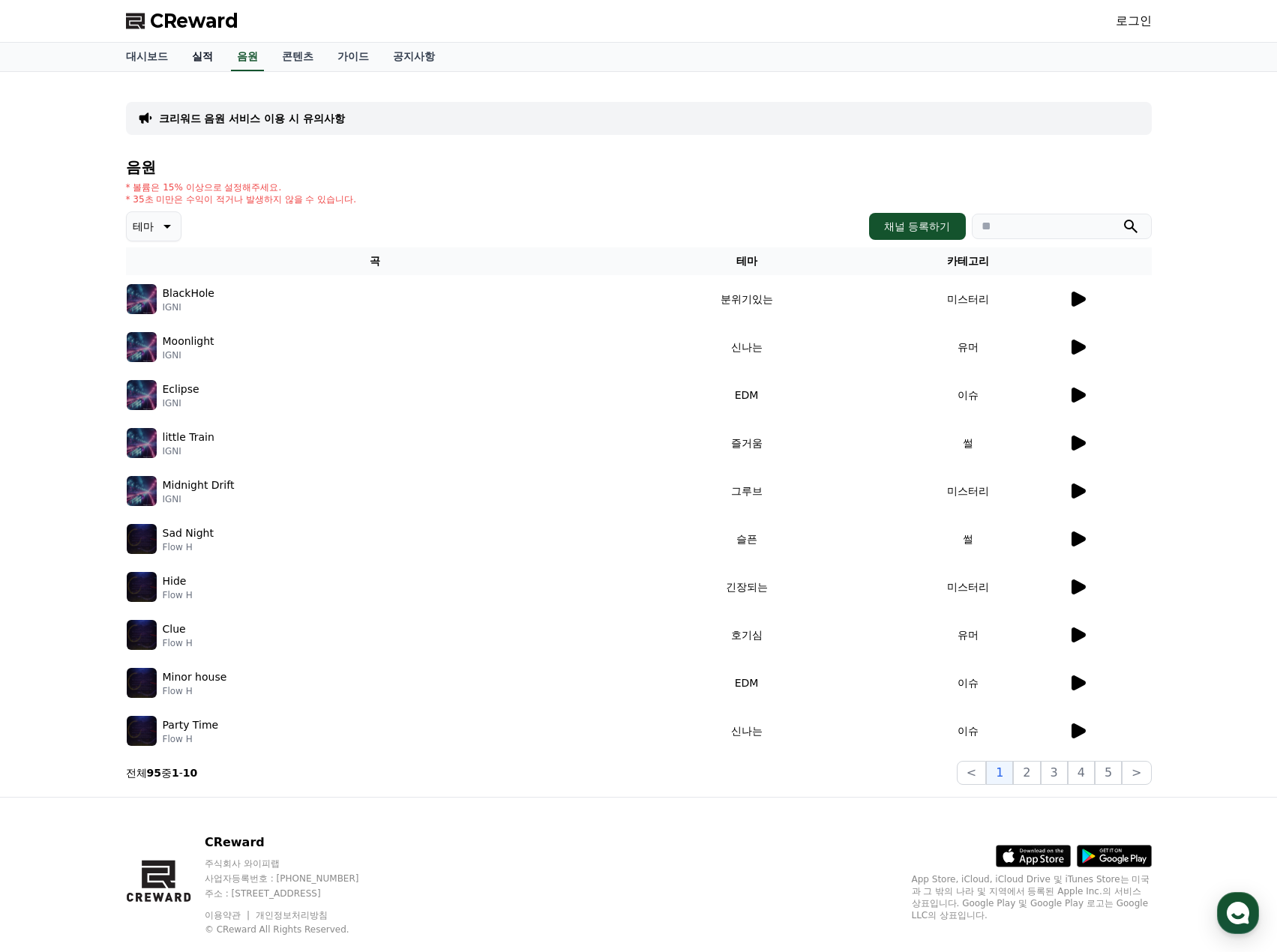
click at [204, 62] on link "실적" at bounding box center [202, 57] width 45 height 29
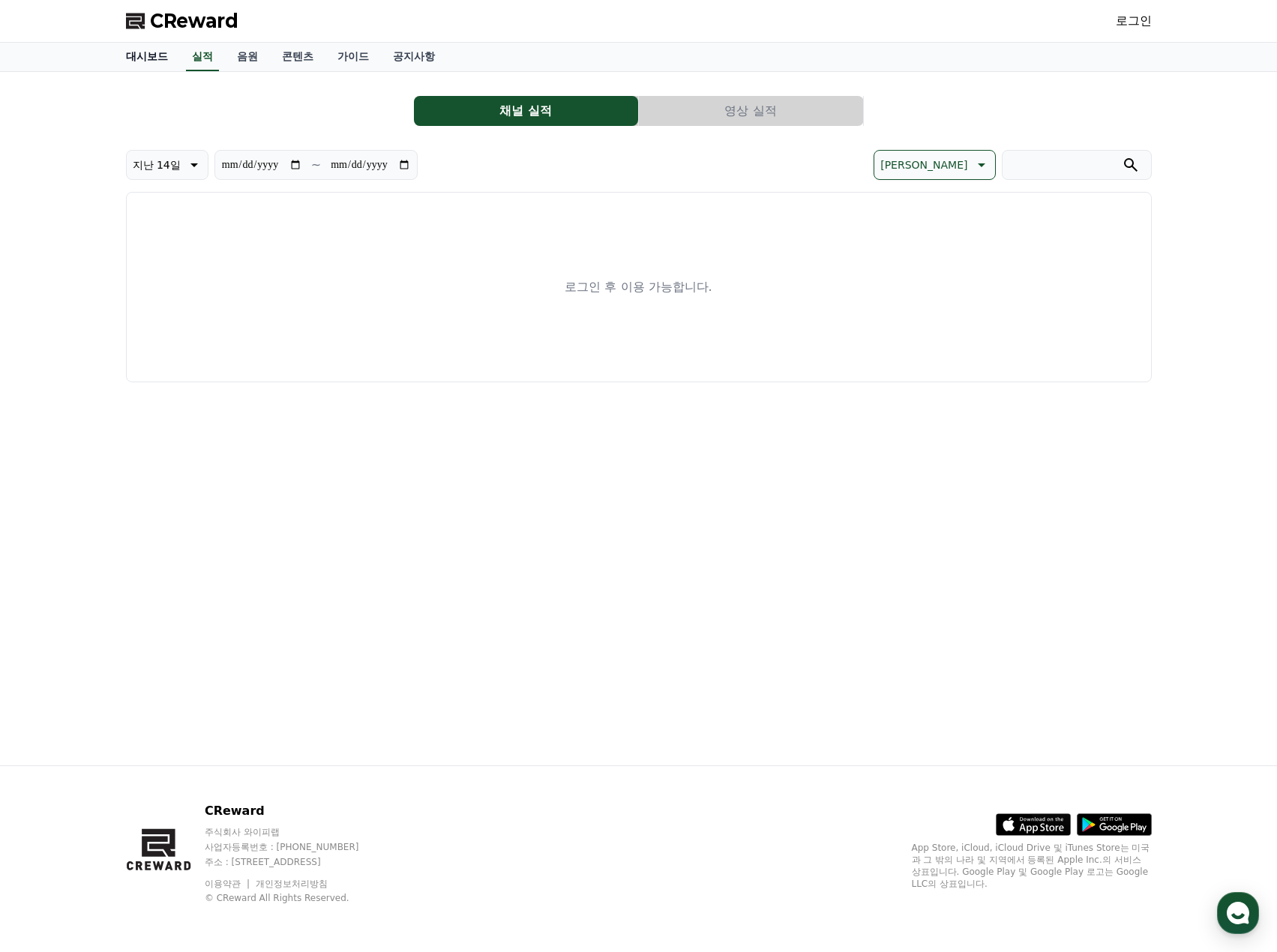
click at [143, 60] on link "대시보드" at bounding box center [146, 57] width 66 height 29
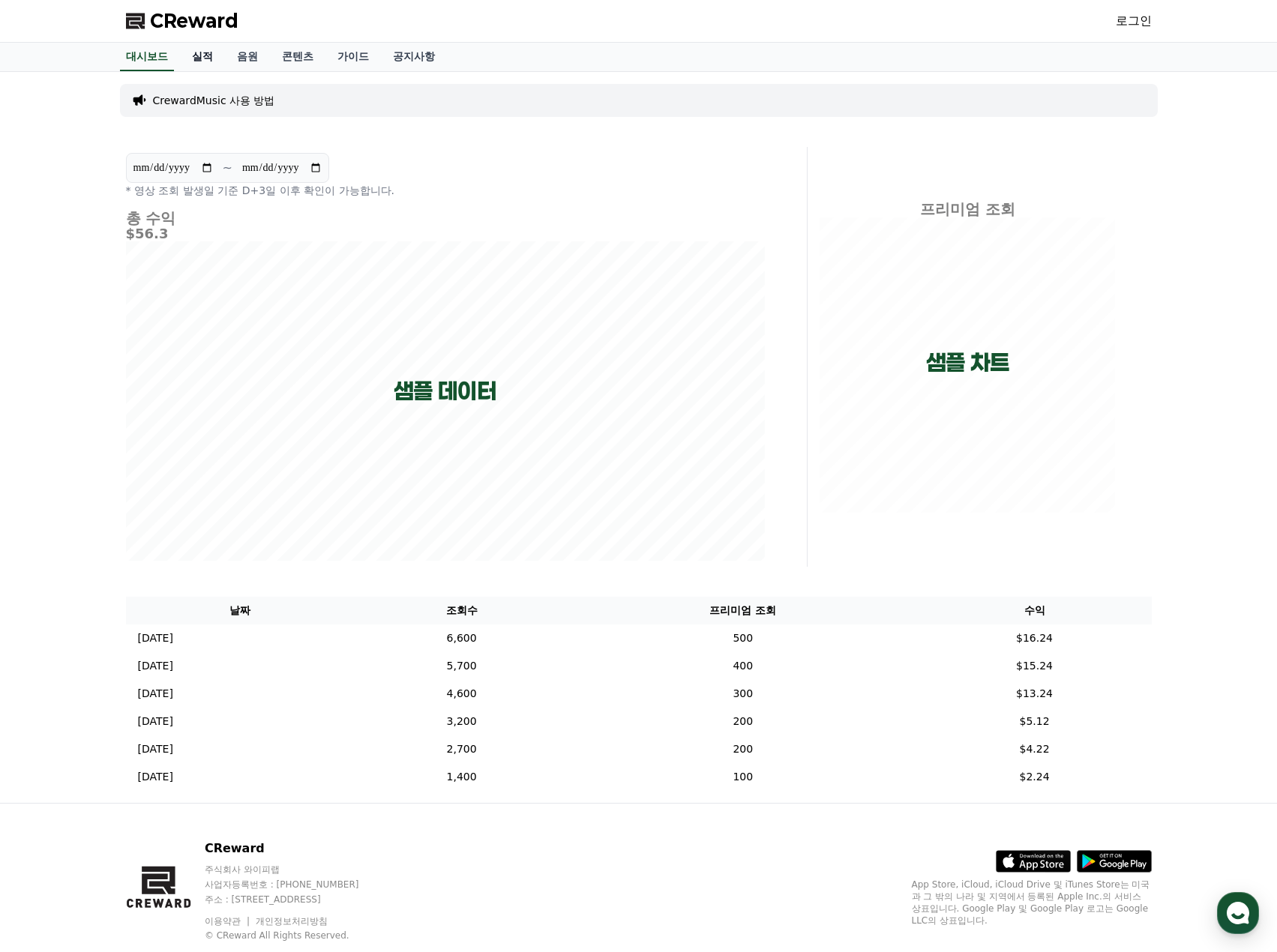
click at [201, 59] on link "실적" at bounding box center [202, 57] width 45 height 29
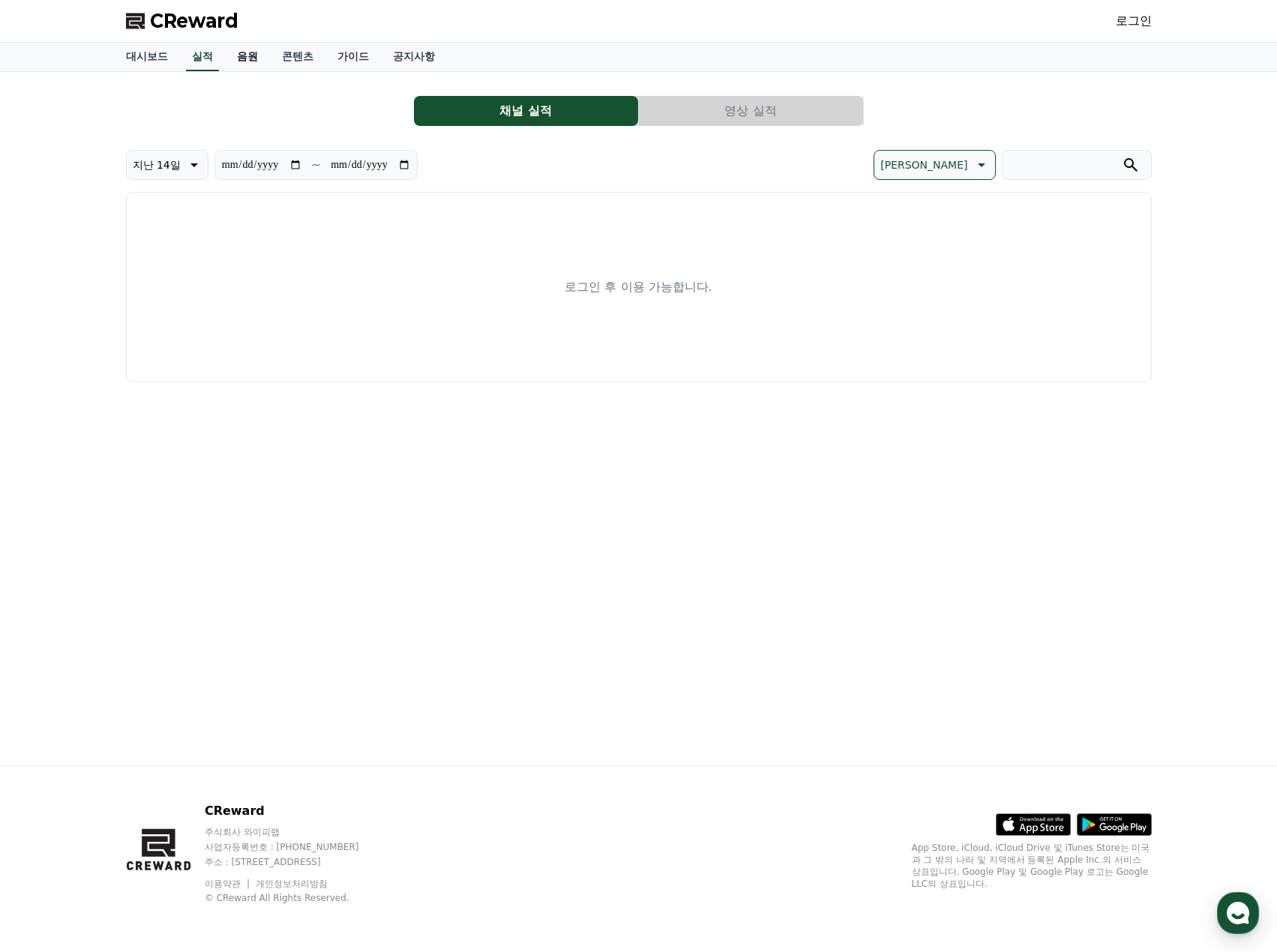
click at [243, 60] on link "음원" at bounding box center [247, 57] width 45 height 29
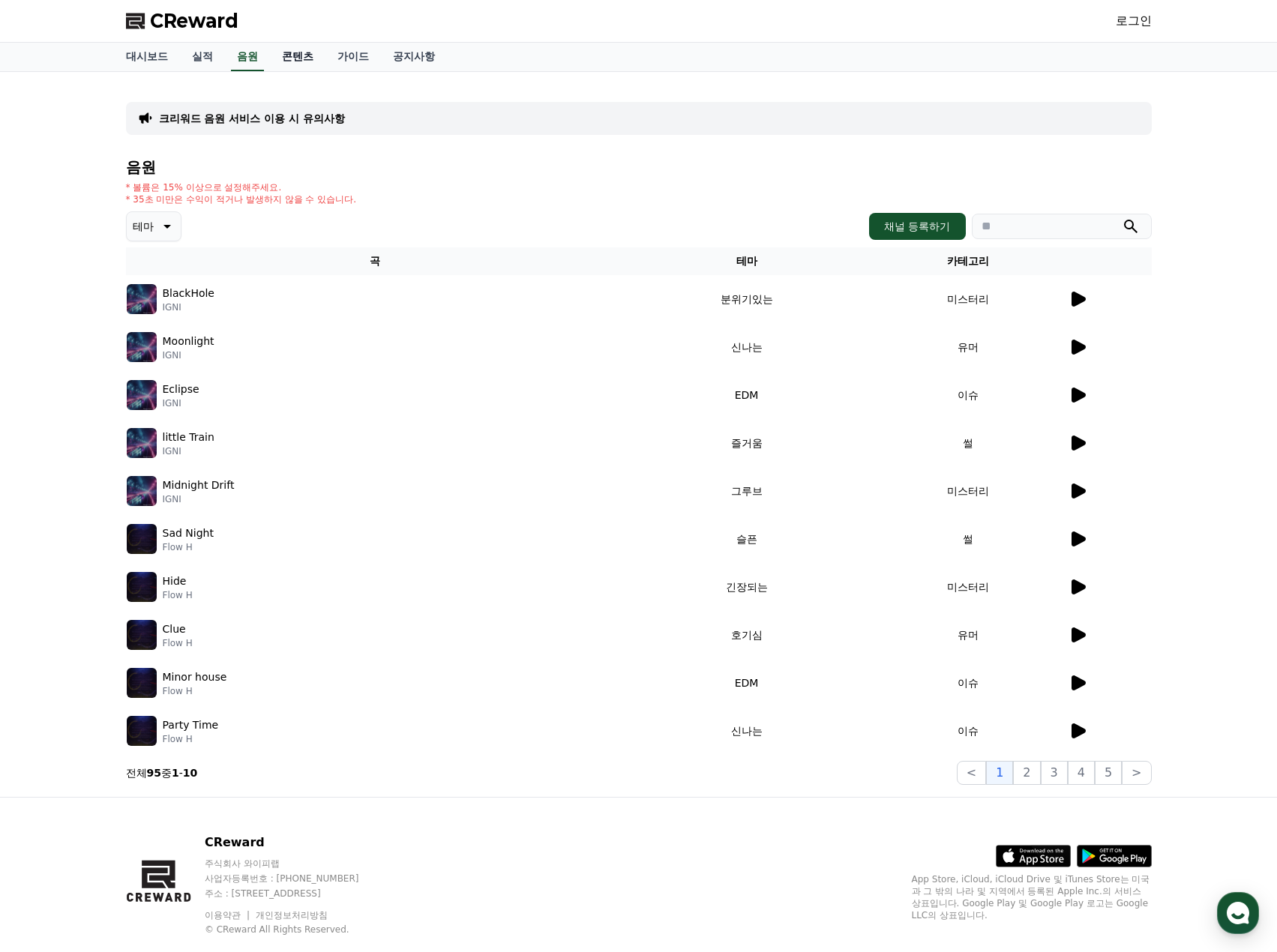
click at [294, 62] on link "콘텐츠" at bounding box center [297, 57] width 55 height 29
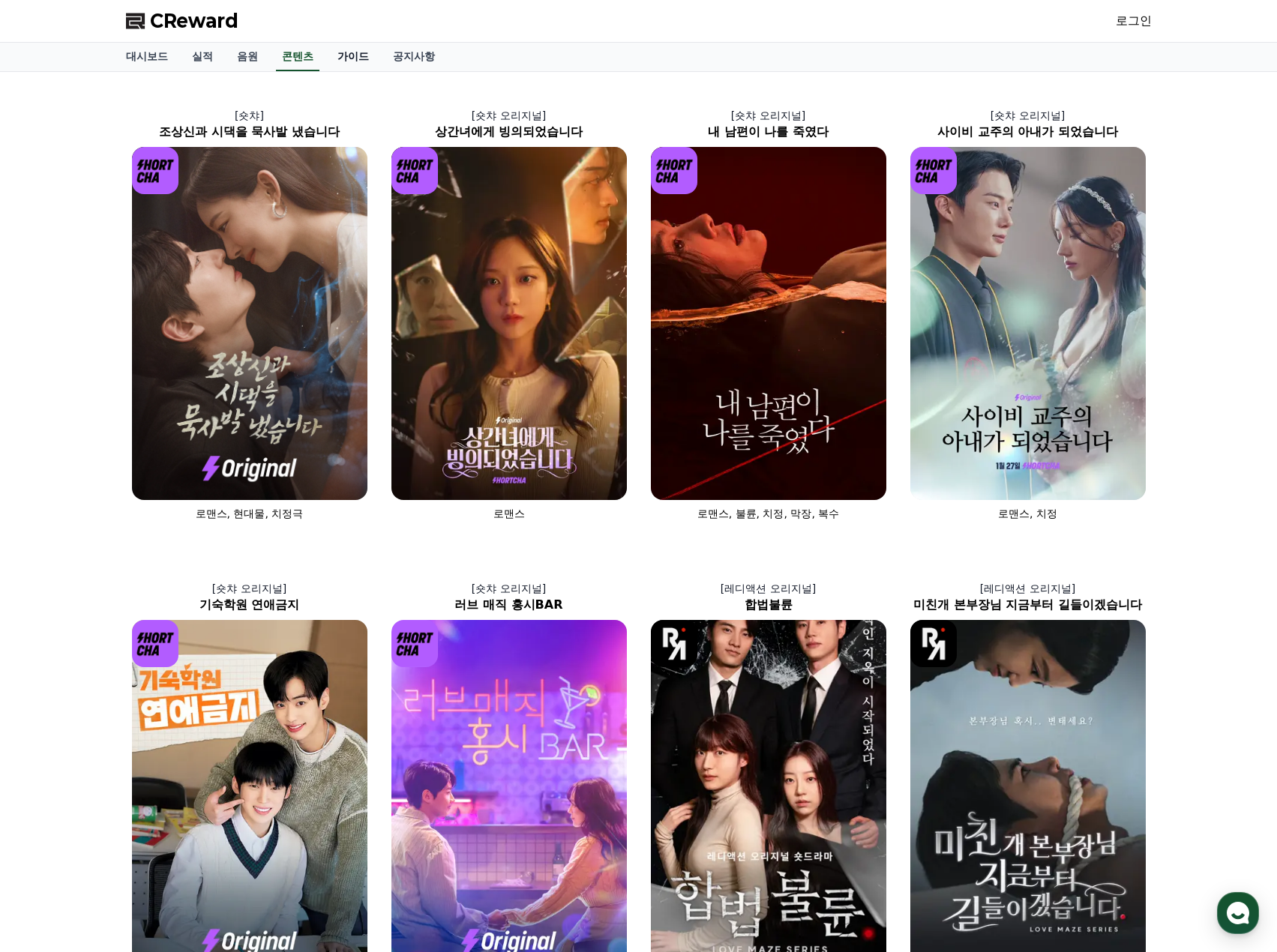
click at [350, 57] on link "가이드" at bounding box center [353, 57] width 55 height 29
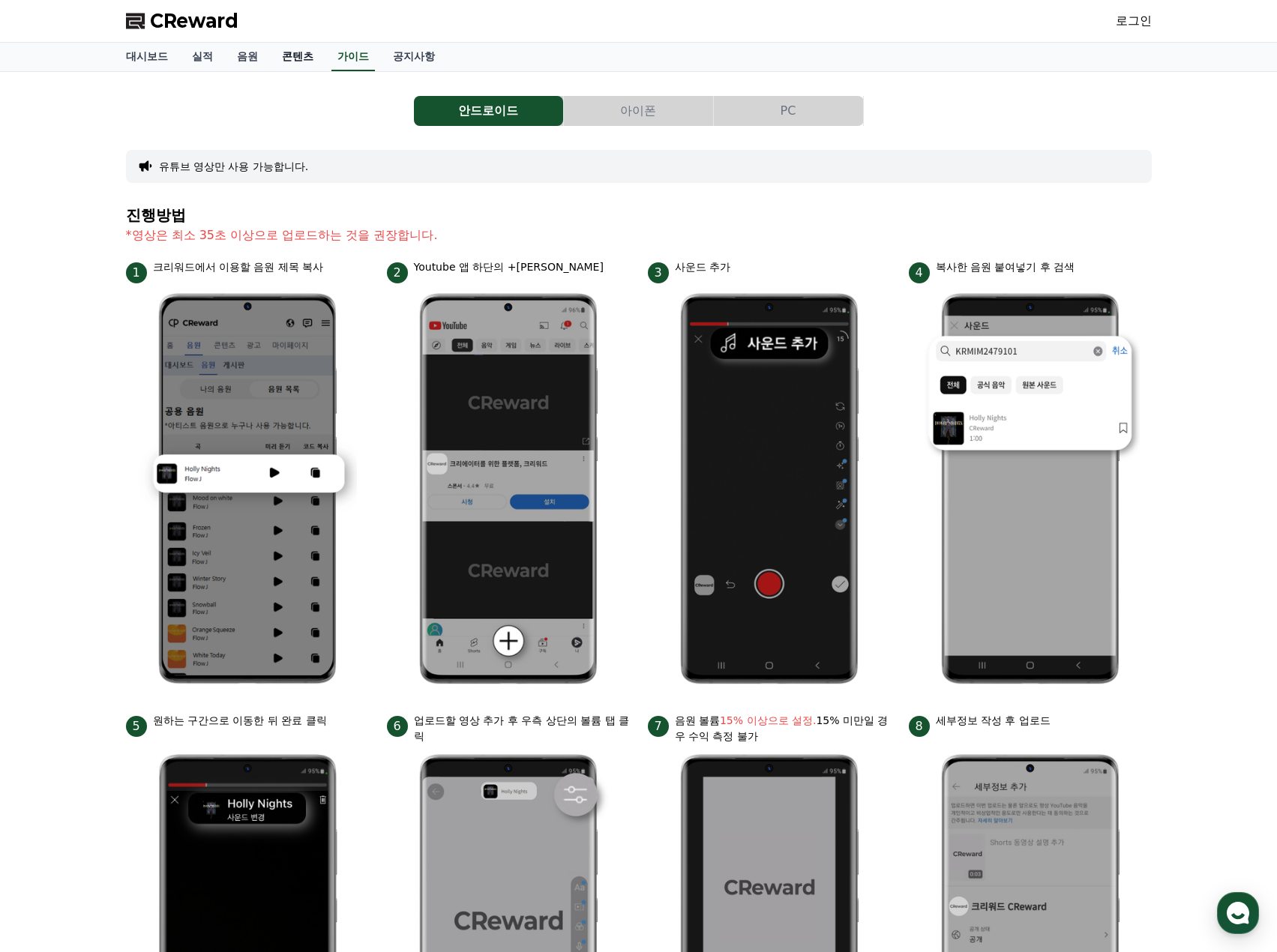
click at [297, 55] on link "콘텐츠" at bounding box center [297, 57] width 55 height 29
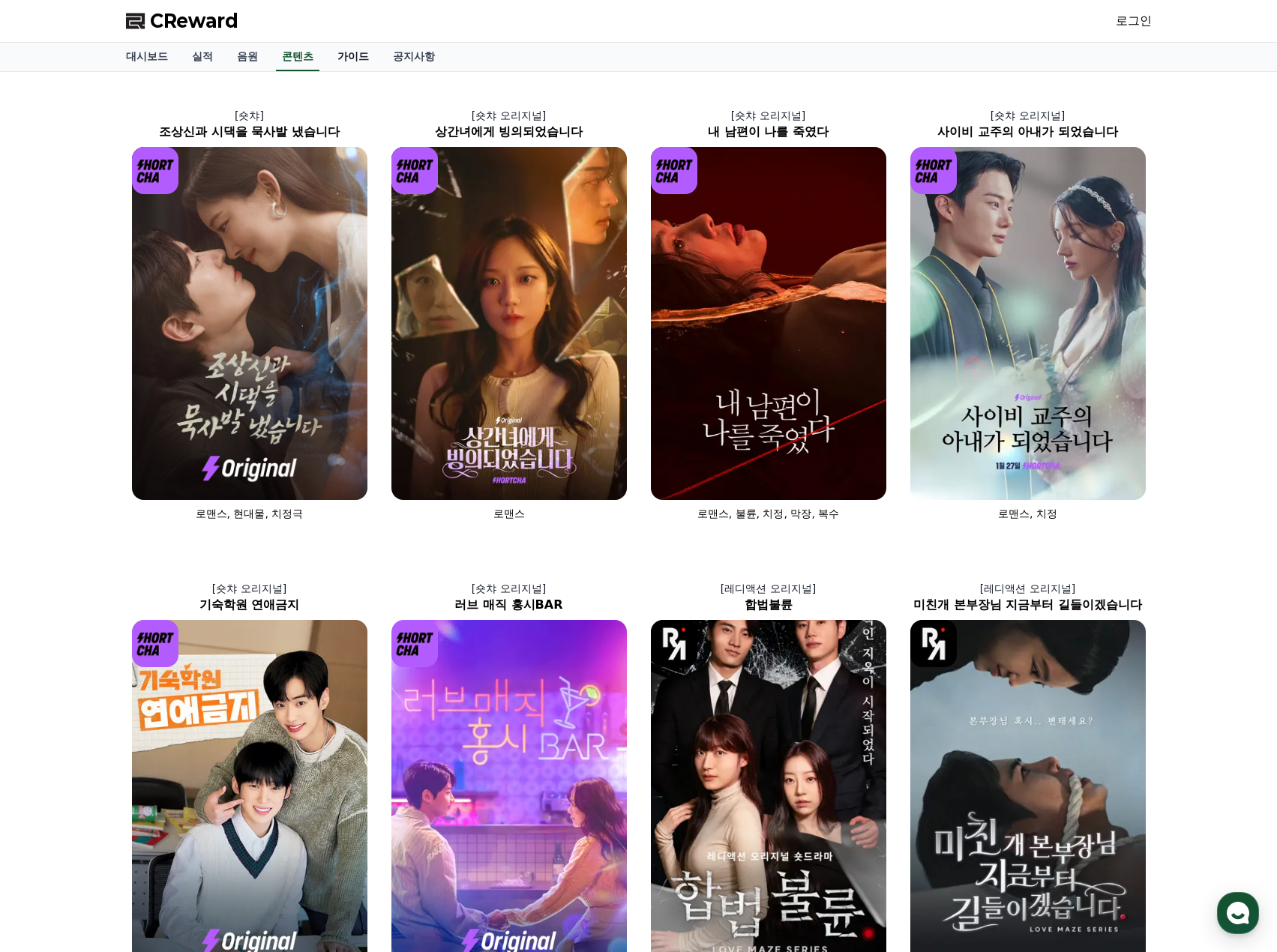
click at [354, 57] on link "가이드" at bounding box center [353, 57] width 55 height 29
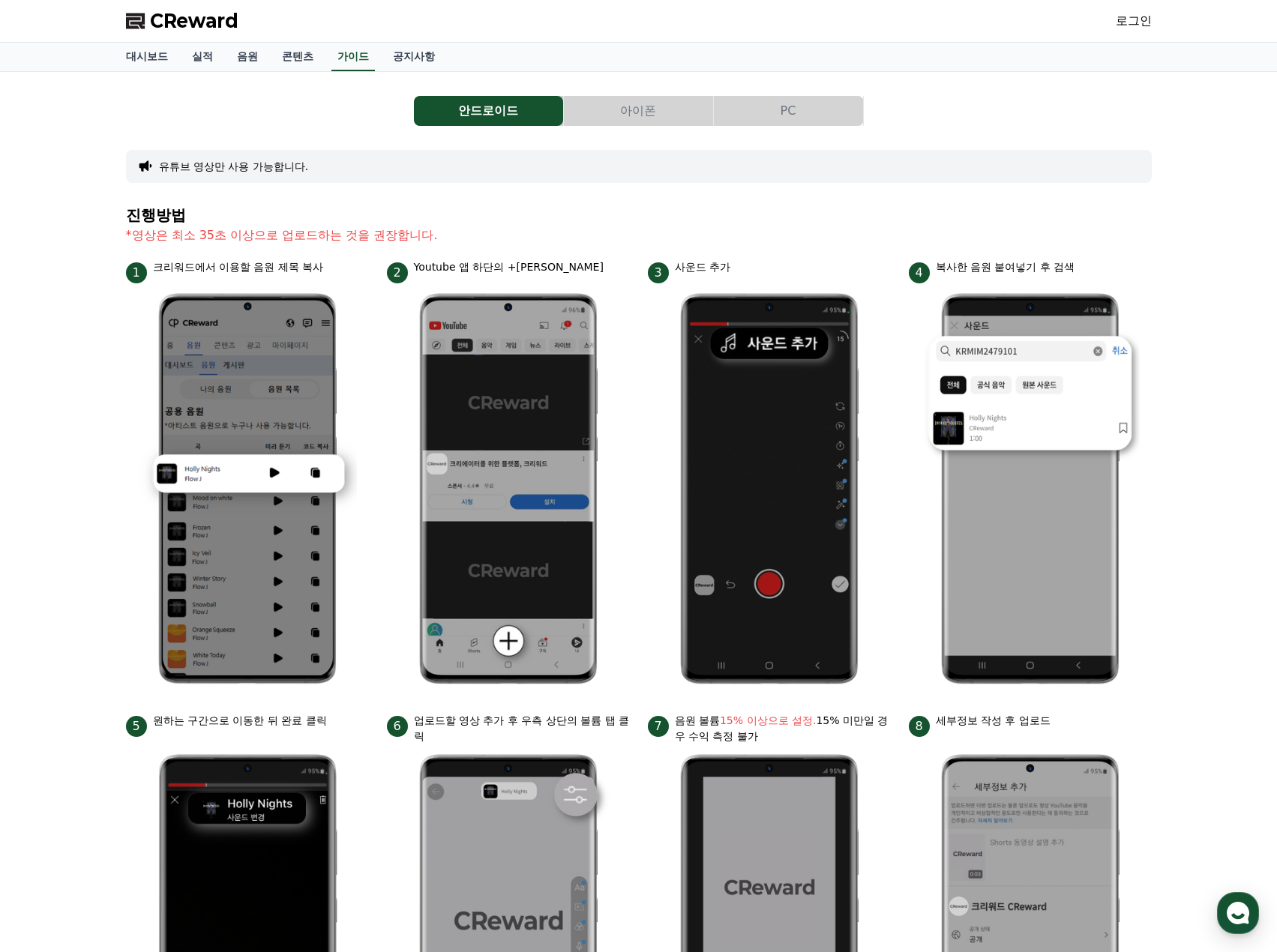
click at [179, 15] on span "CReward" at bounding box center [193, 20] width 88 height 24
